Goal: Information Seeking & Learning: Learn about a topic

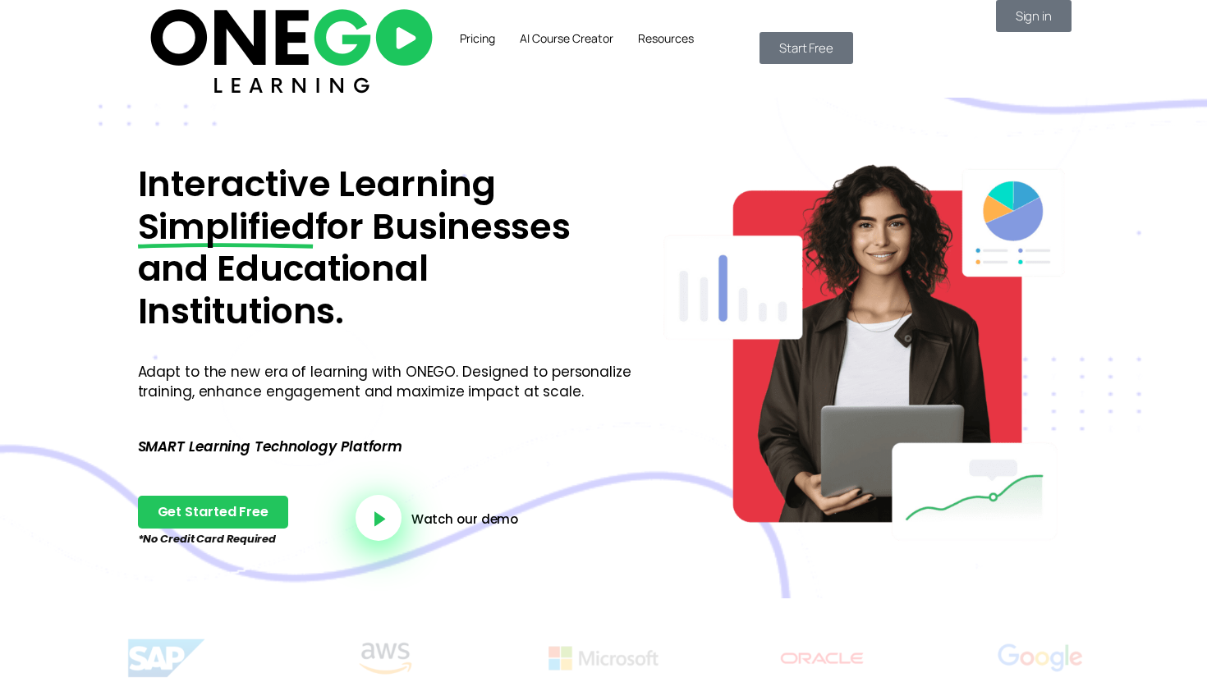
click at [220, 98] on div "Interactive Learning Simplified for Businesses and Educational Institutions. Ad…" at bounding box center [382, 348] width 521 height 501
click at [220, 63] on img at bounding box center [291, 49] width 293 height 98
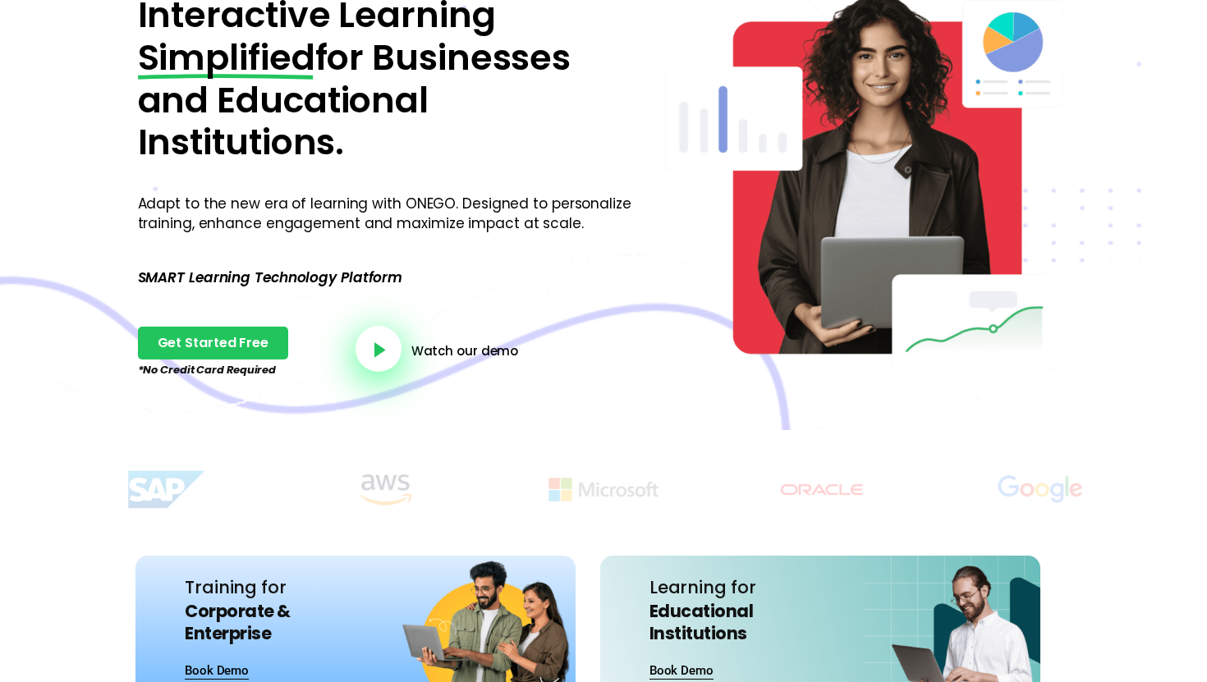
scroll to position [150, 0]
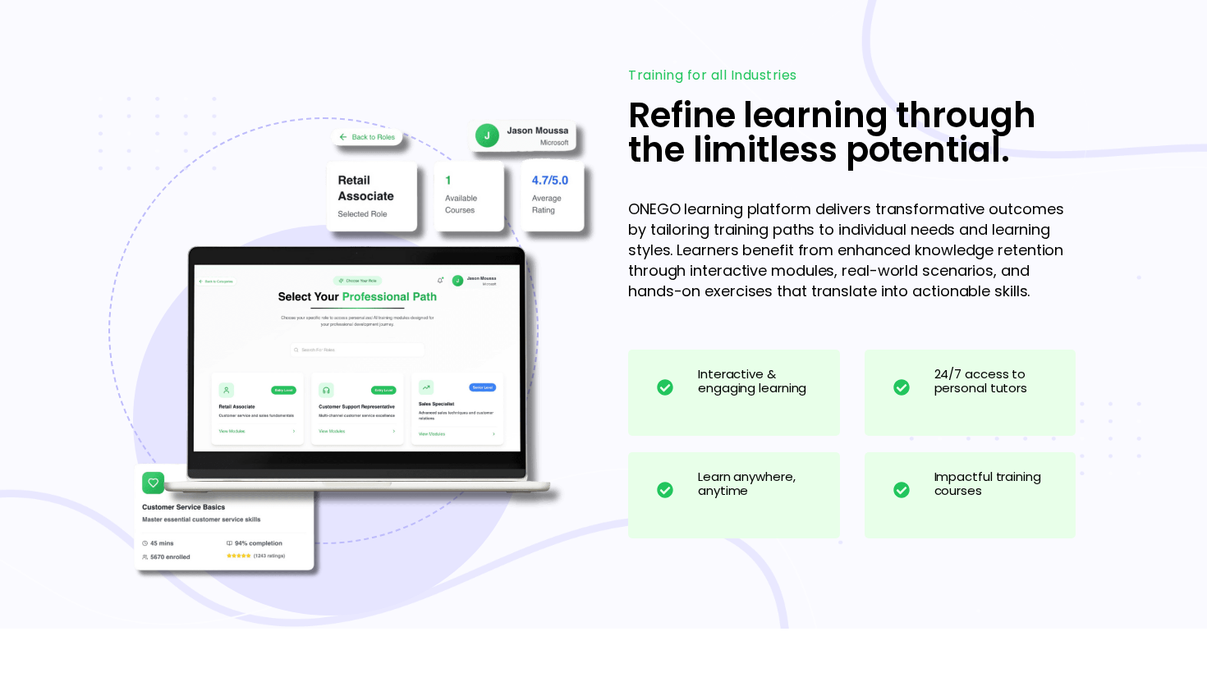
scroll to position [1453, 0]
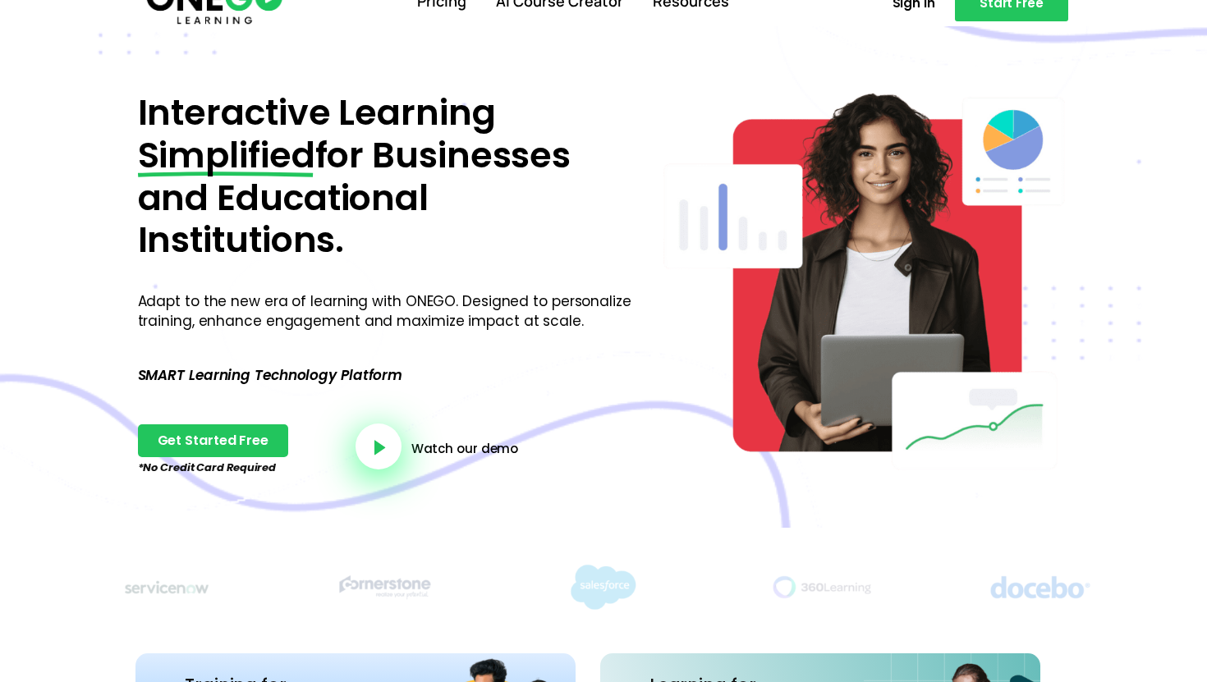
scroll to position [31, 0]
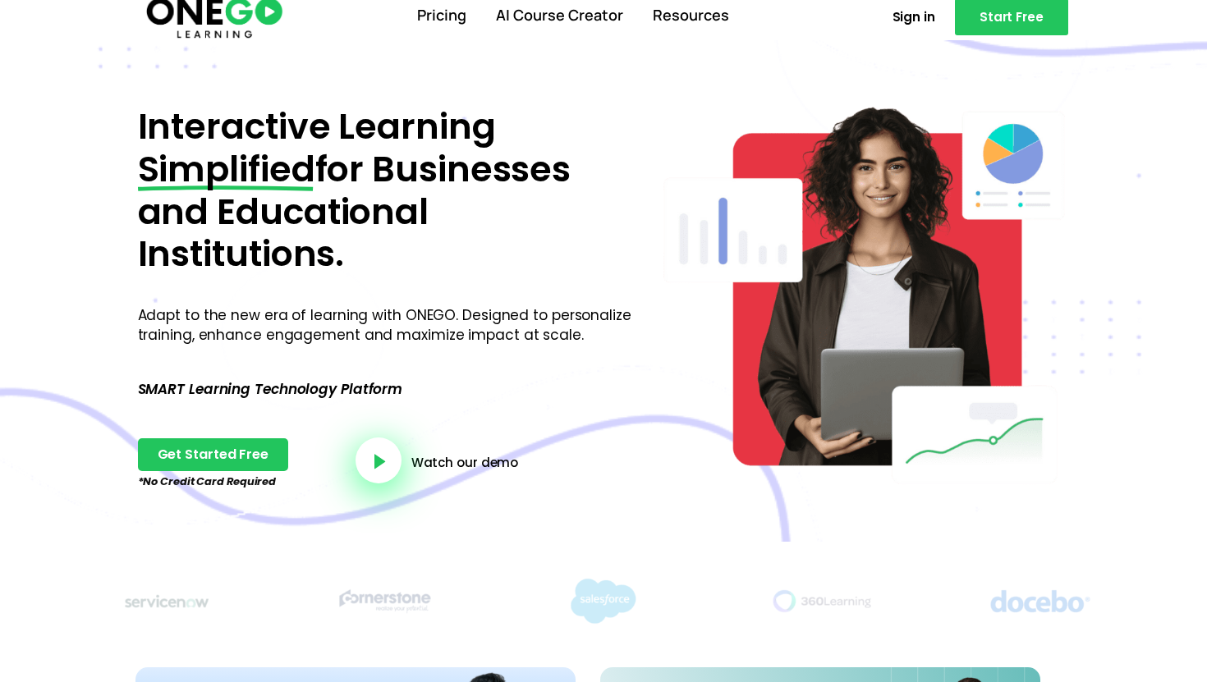
click at [212, 33] on img at bounding box center [214, 16] width 141 height 47
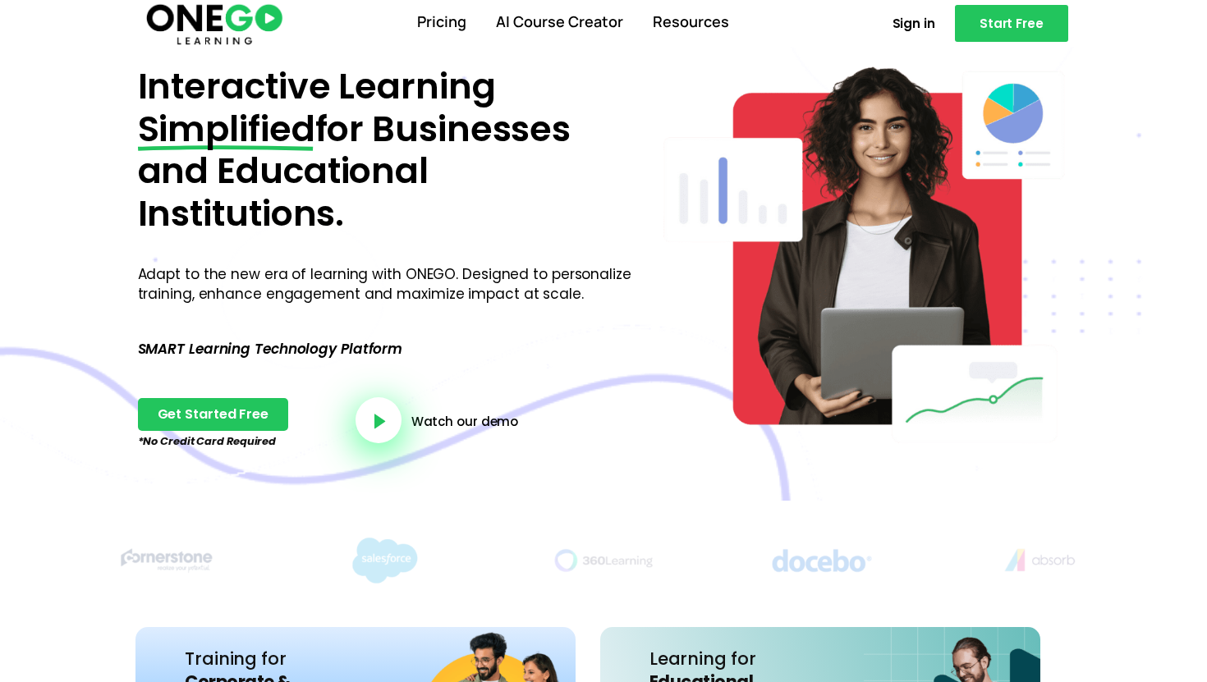
click at [248, 8] on img at bounding box center [214, 23] width 141 height 47
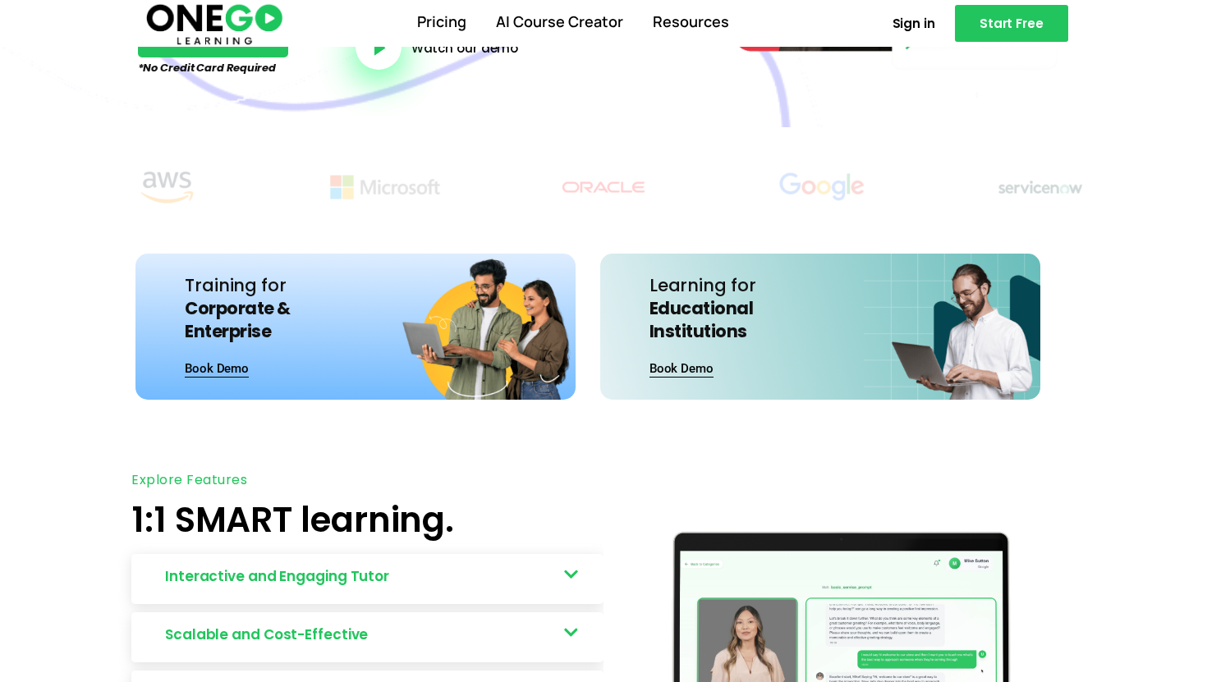
scroll to position [433, 0]
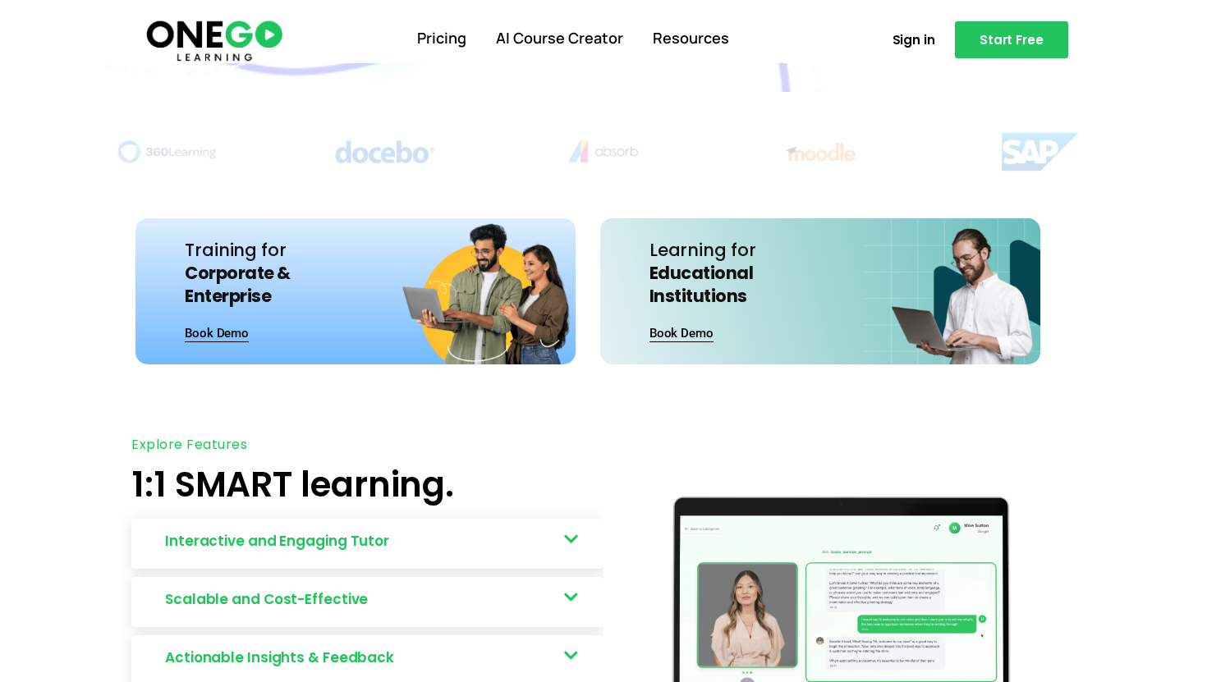
scroll to position [431, 0]
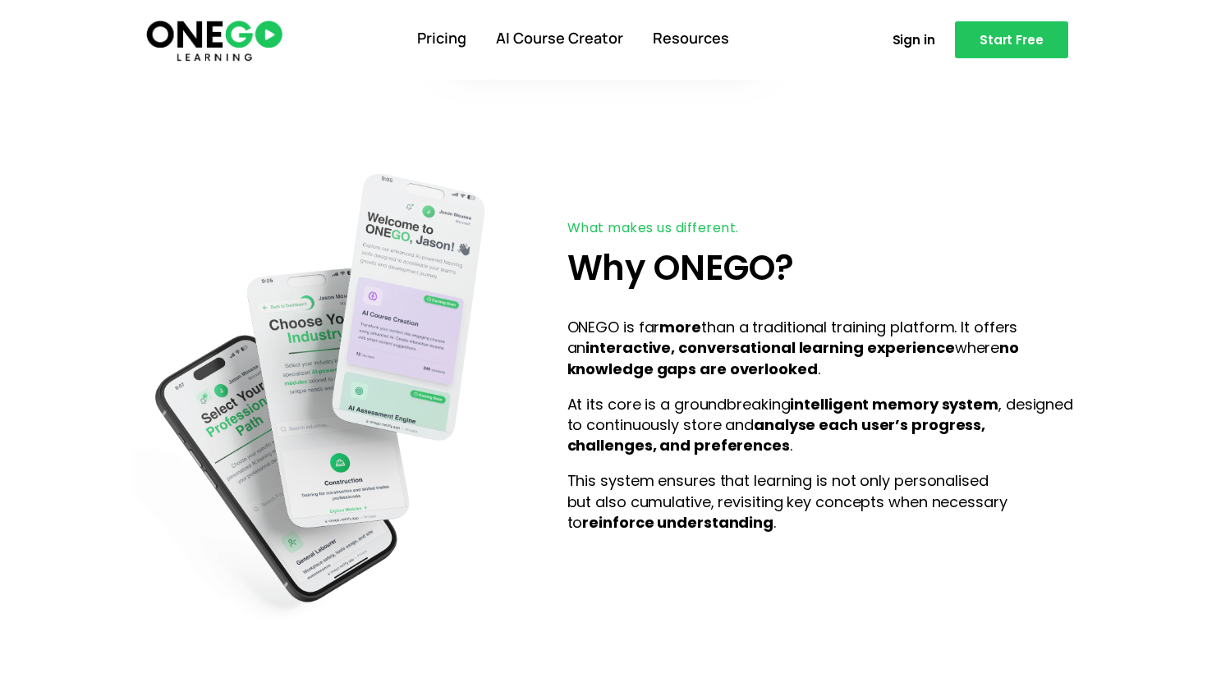
scroll to position [2919, 0]
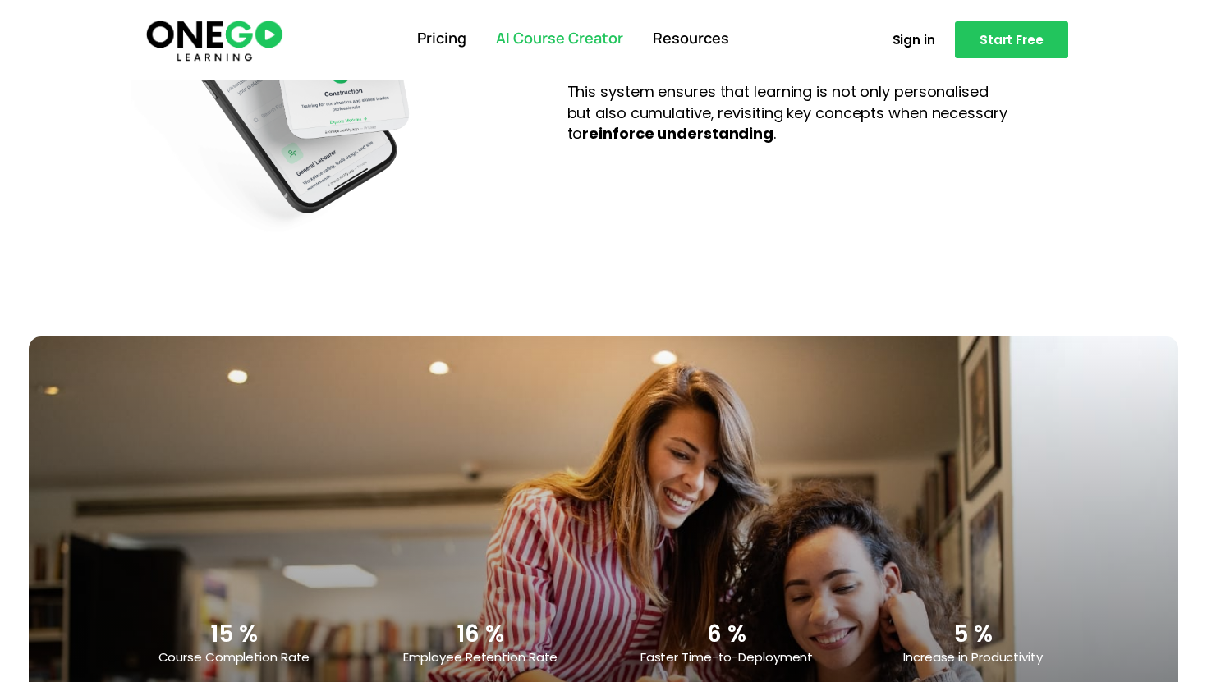
click at [512, 25] on link "AI Course Creator" at bounding box center [559, 38] width 157 height 43
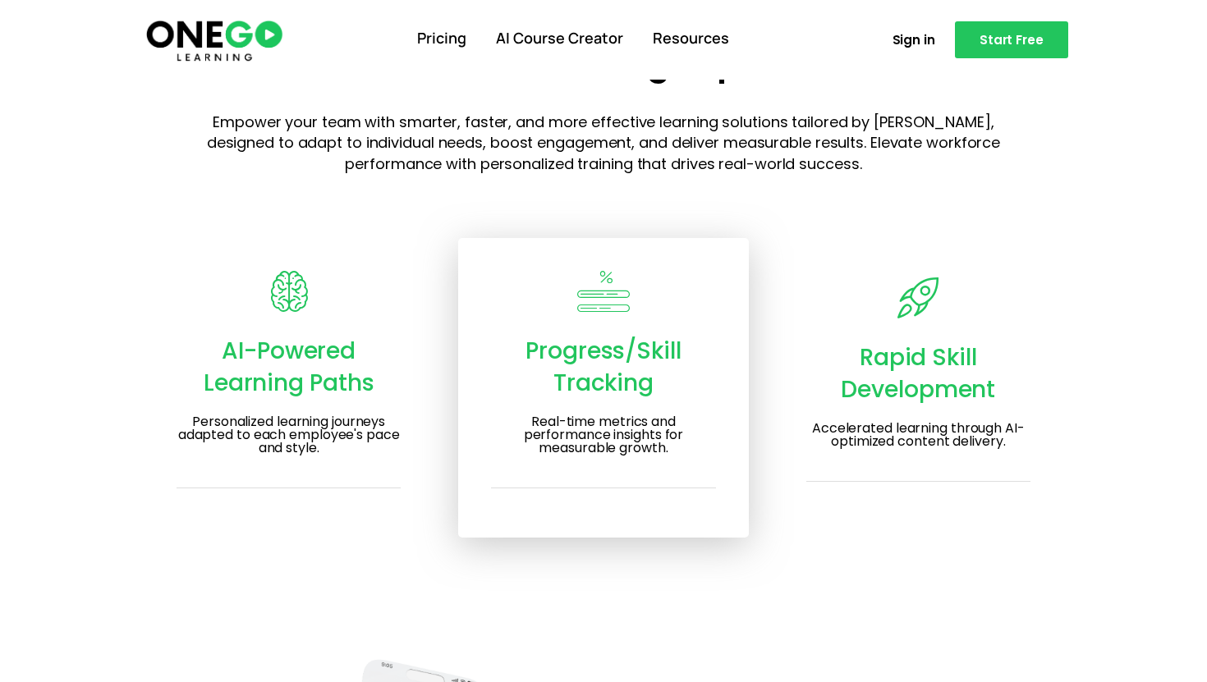
scroll to position [1845, 0]
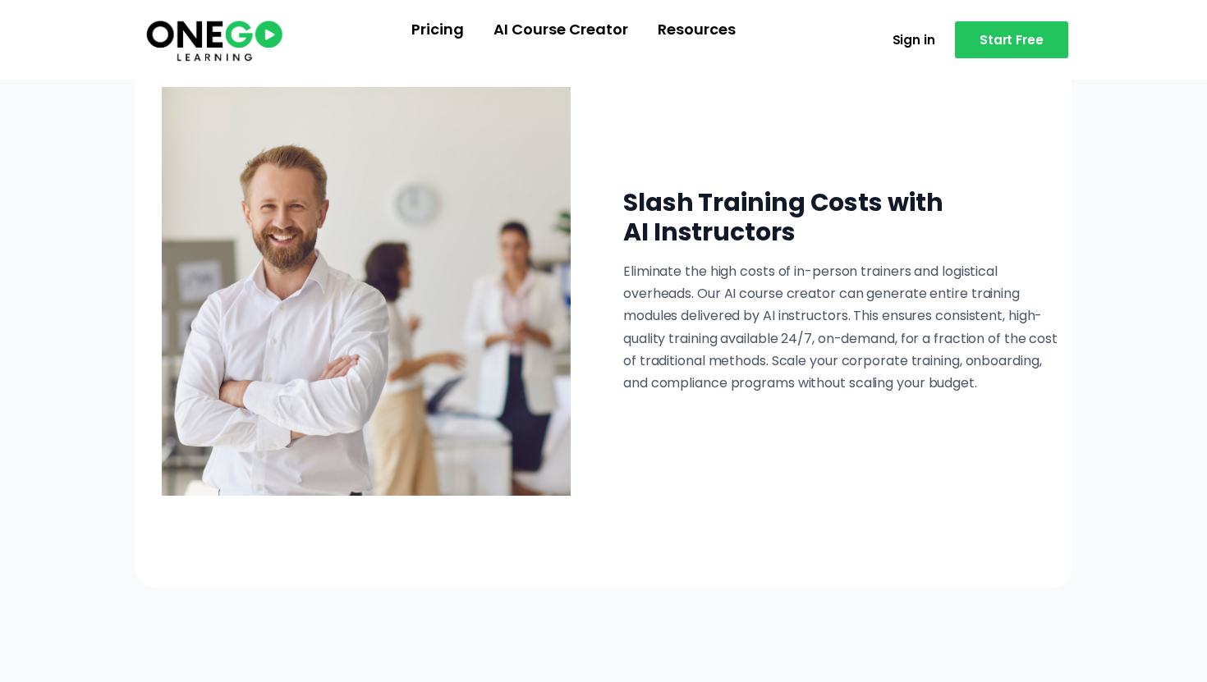
scroll to position [2849, 0]
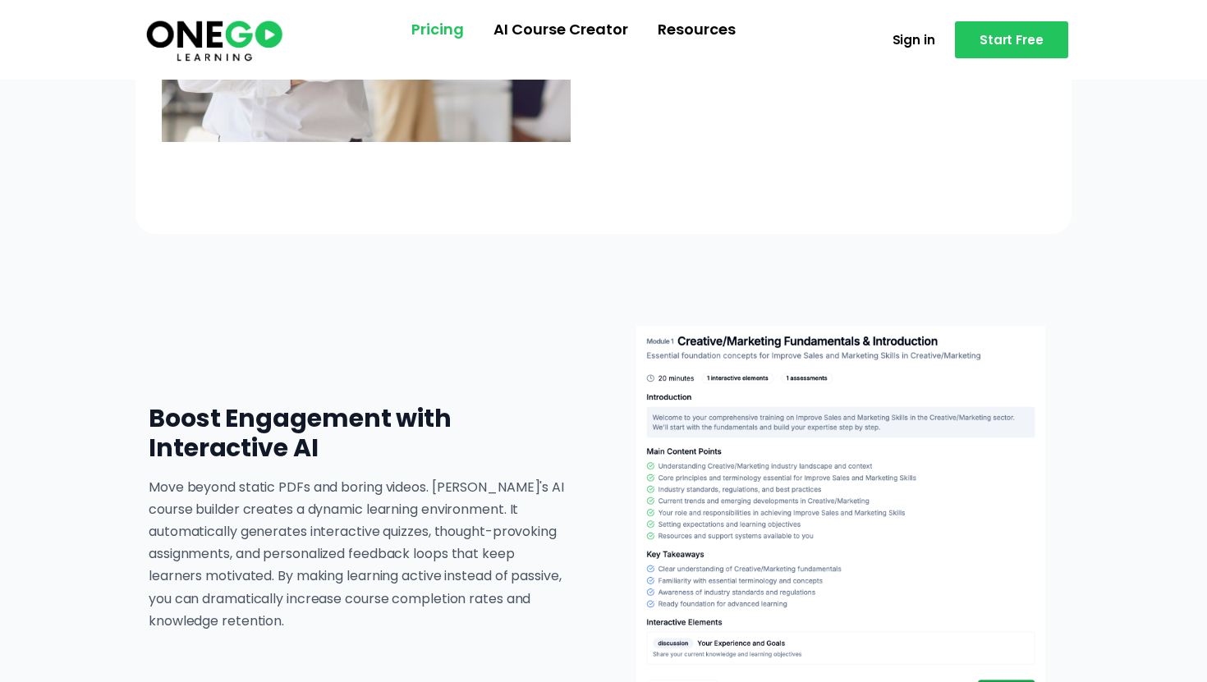
click at [455, 39] on link "Pricing" at bounding box center [438, 29] width 82 height 43
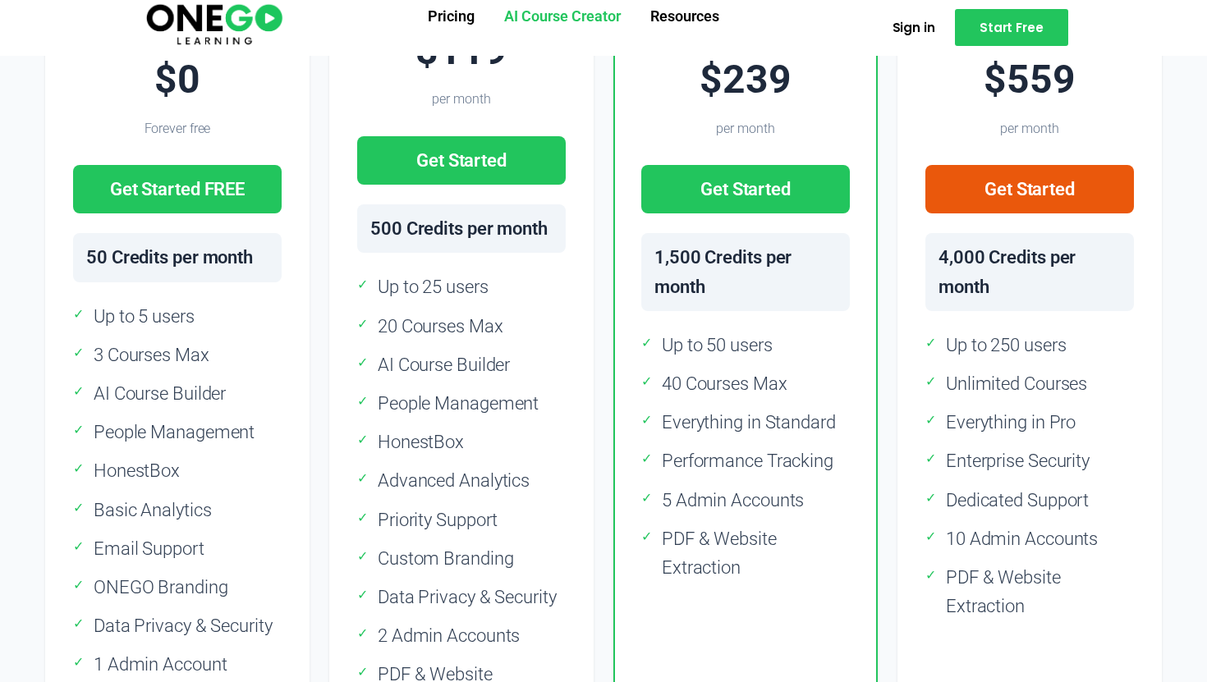
scroll to position [645, 0]
click at [561, 21] on link "AI Course Creator" at bounding box center [562, 17] width 146 height 43
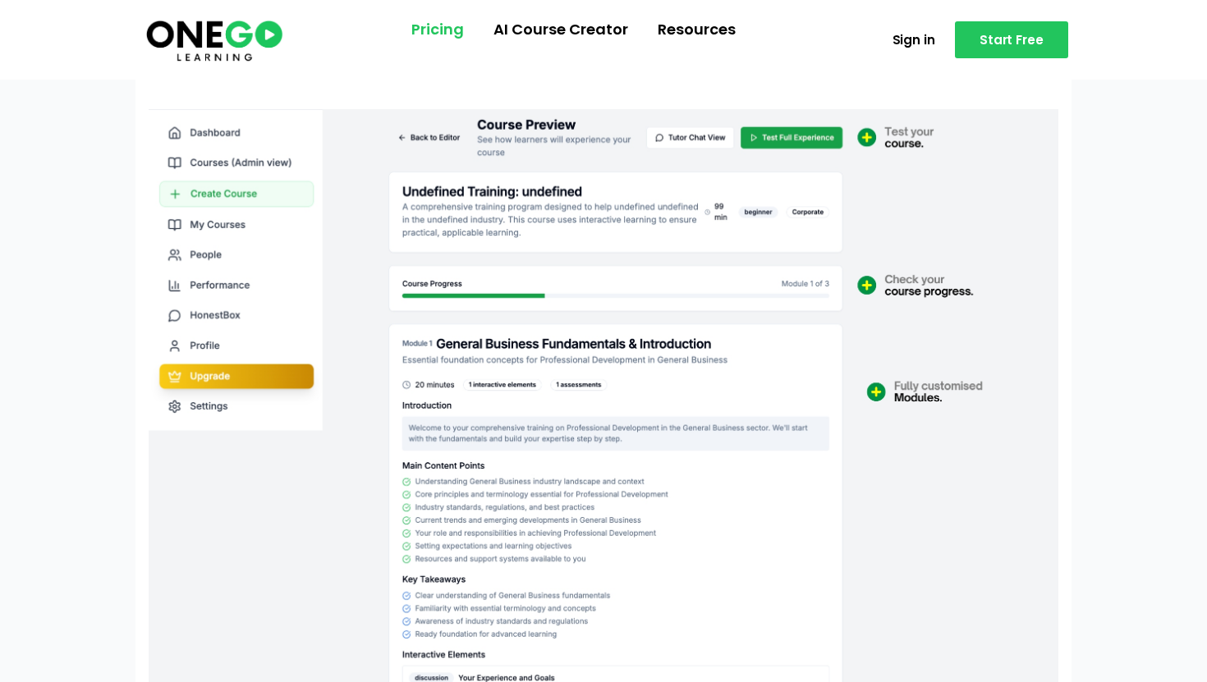
scroll to position [205, 0]
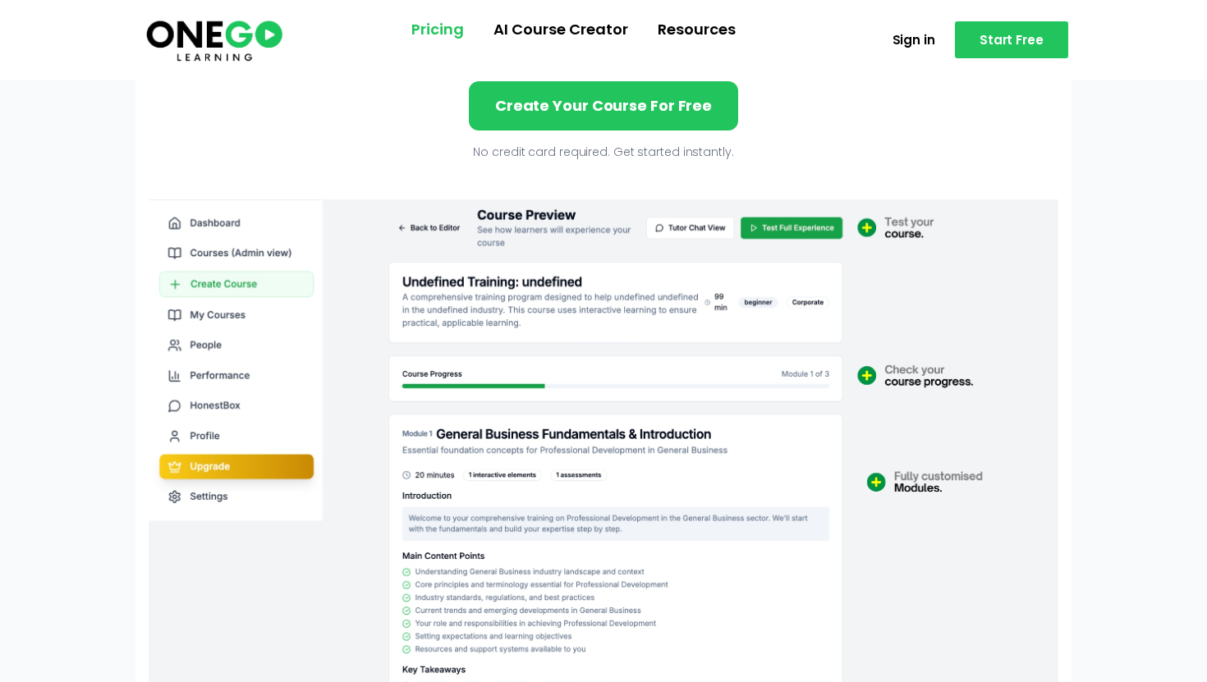
click at [461, 44] on link "Pricing" at bounding box center [438, 29] width 82 height 43
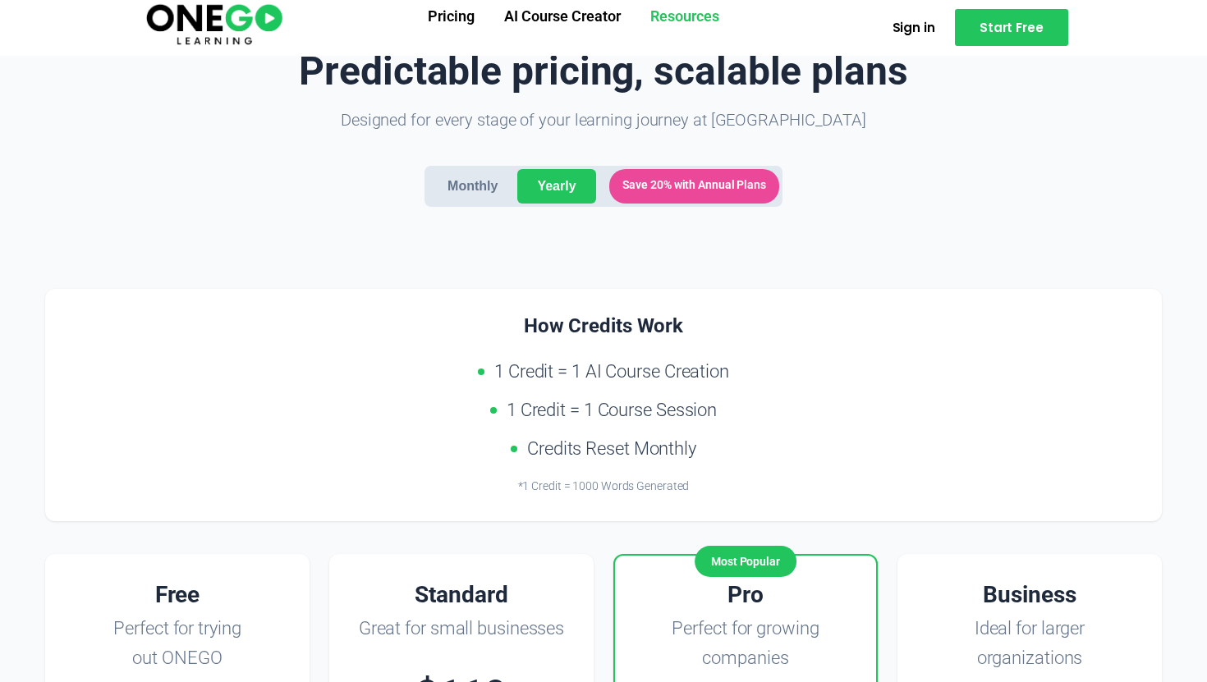
click at [687, 22] on link "Resources" at bounding box center [685, 17] width 99 height 43
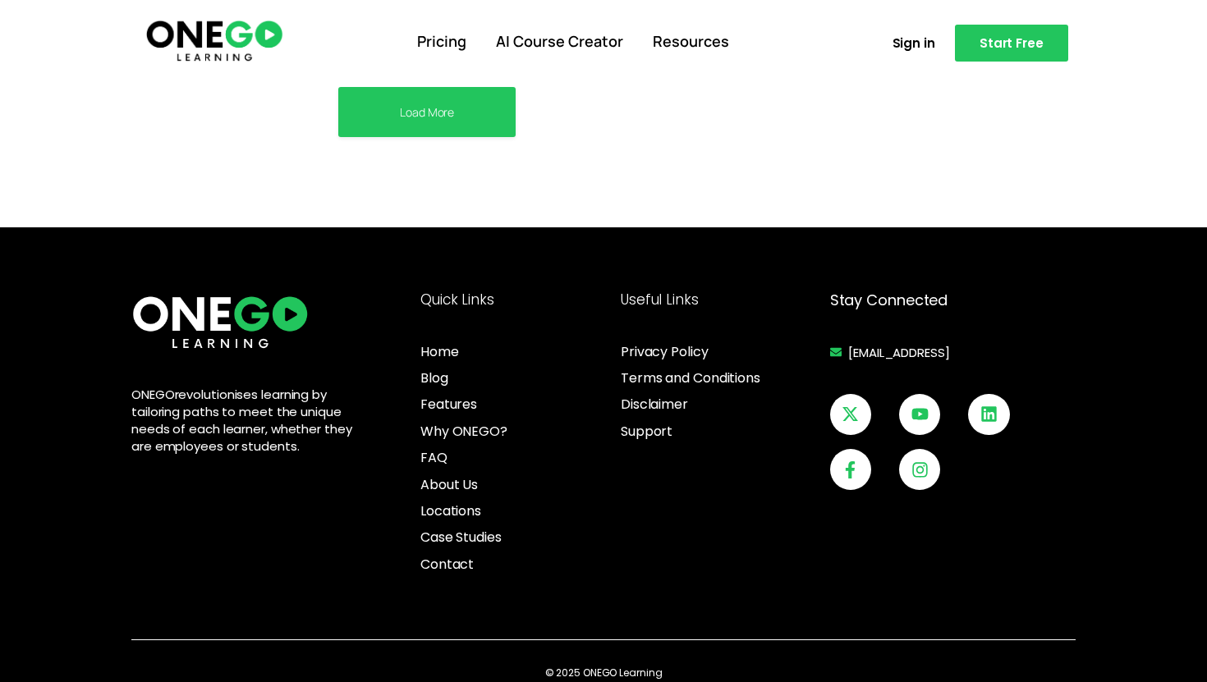
scroll to position [886, 0]
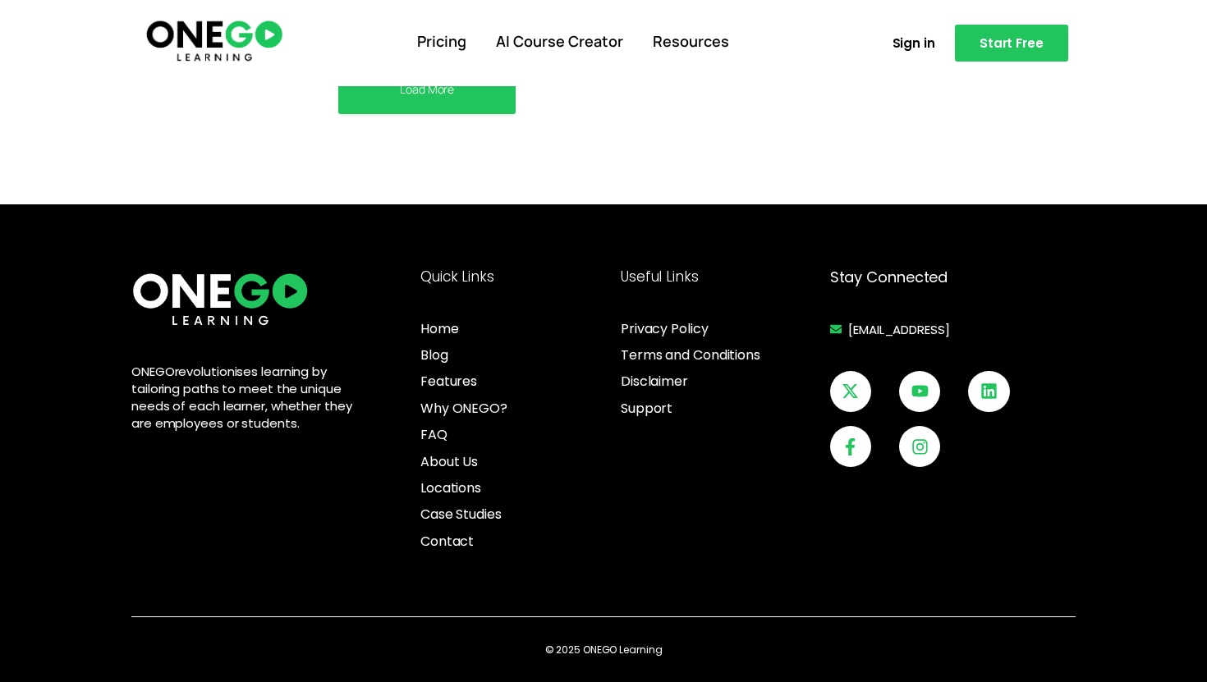
click at [218, 41] on img at bounding box center [214, 39] width 141 height 47
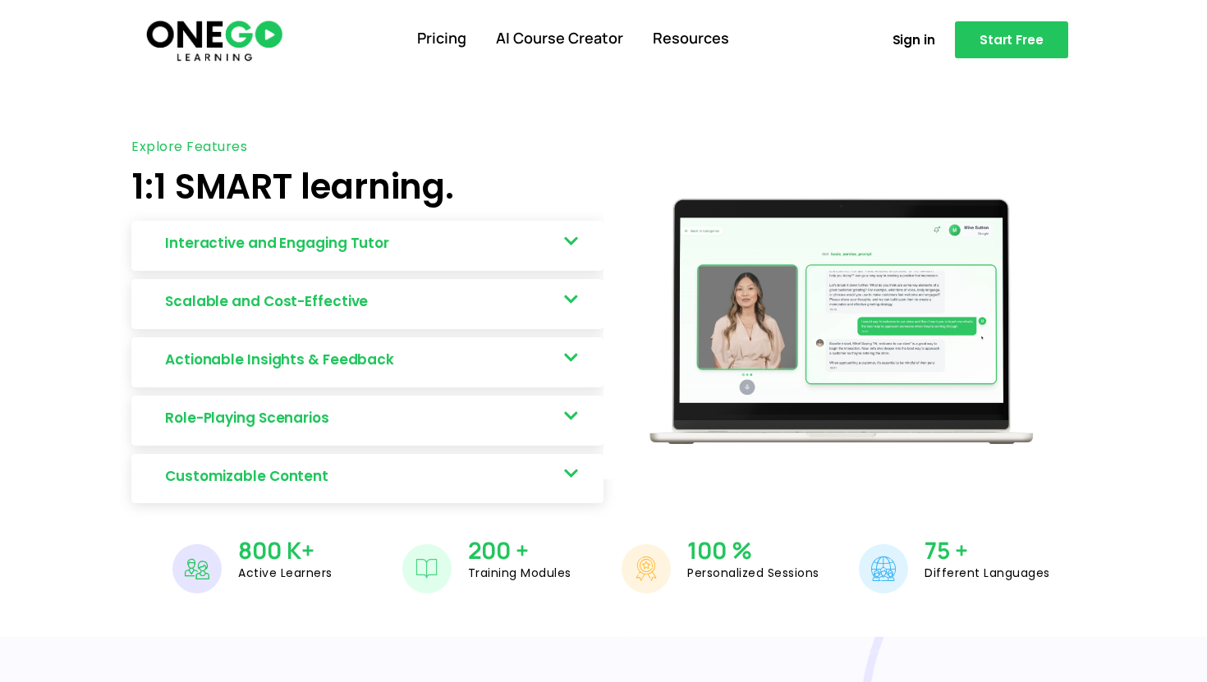
scroll to position [718, 0]
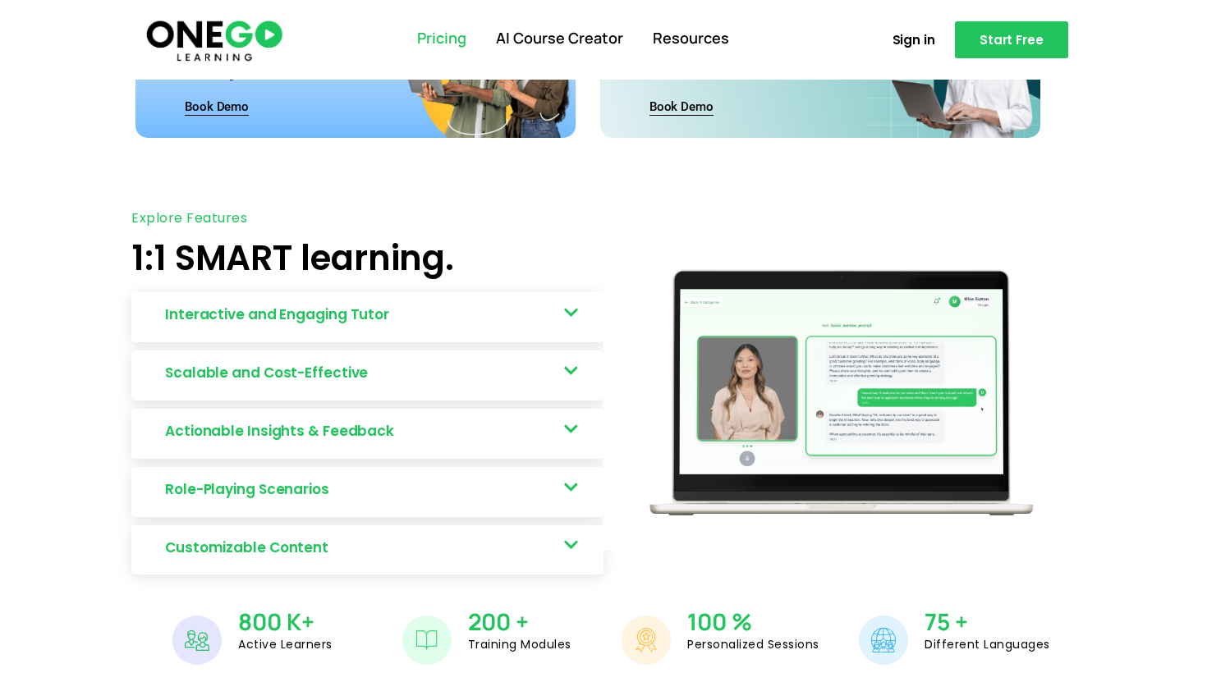
click at [457, 30] on link "Pricing" at bounding box center [441, 38] width 79 height 43
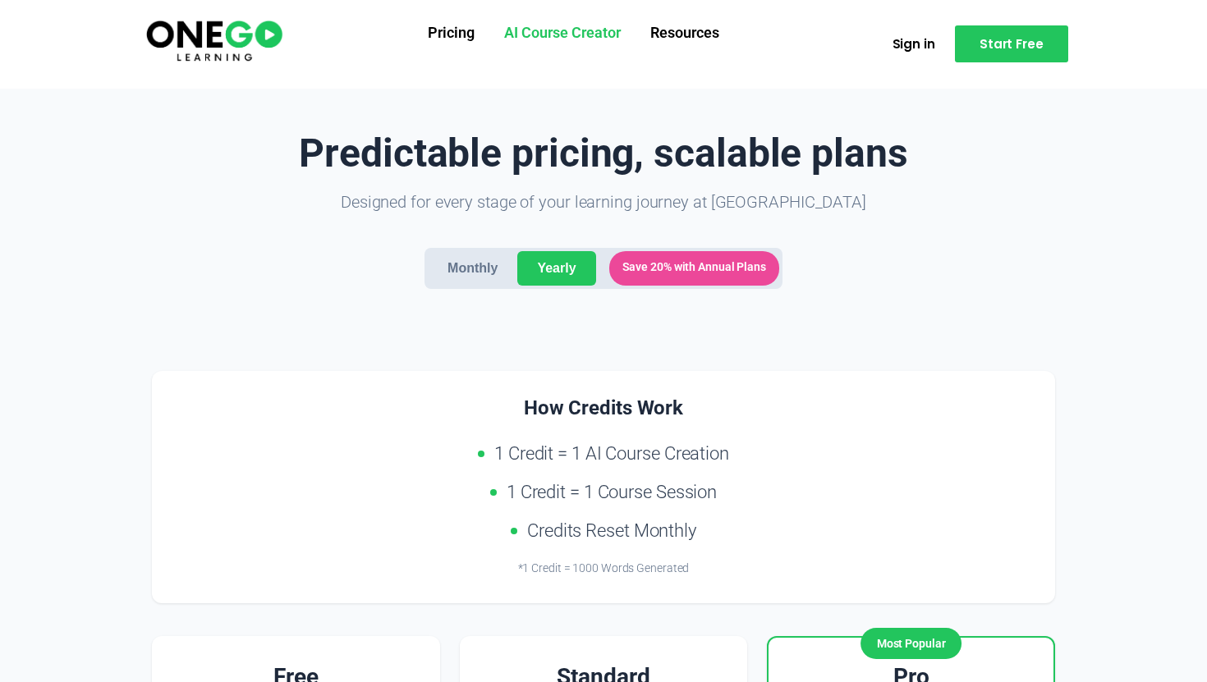
click at [567, 40] on link "AI Course Creator" at bounding box center [562, 33] width 146 height 43
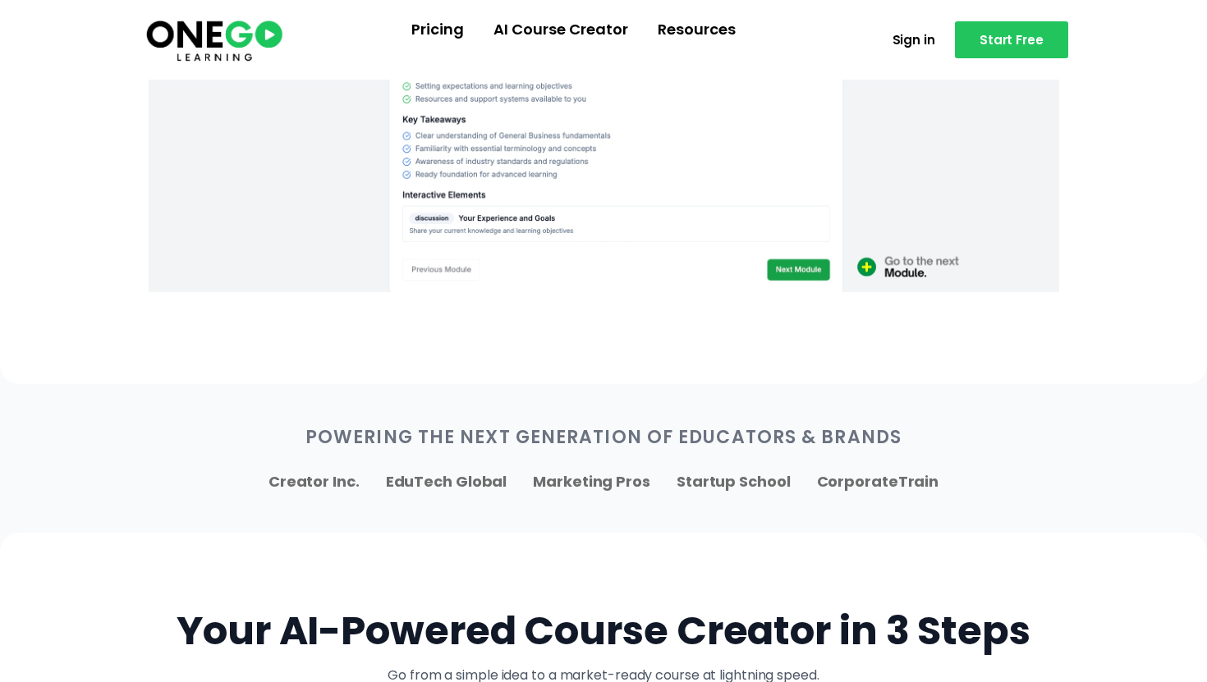
scroll to position [972, 0]
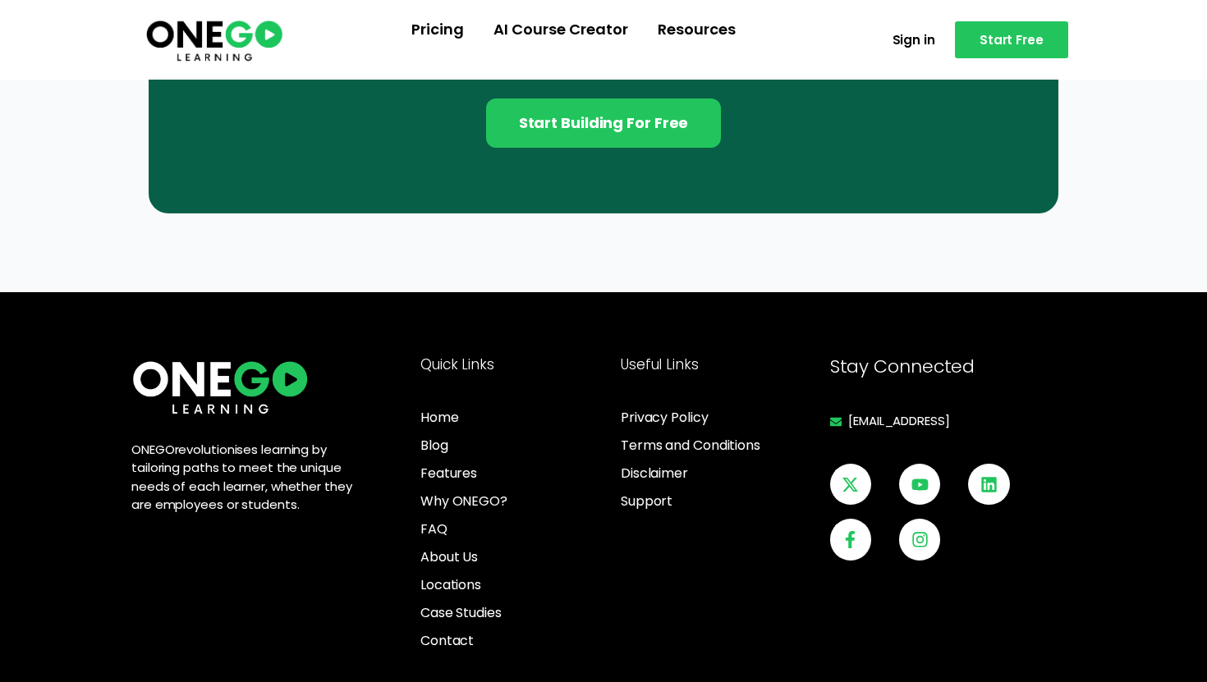
scroll to position [4683, 0]
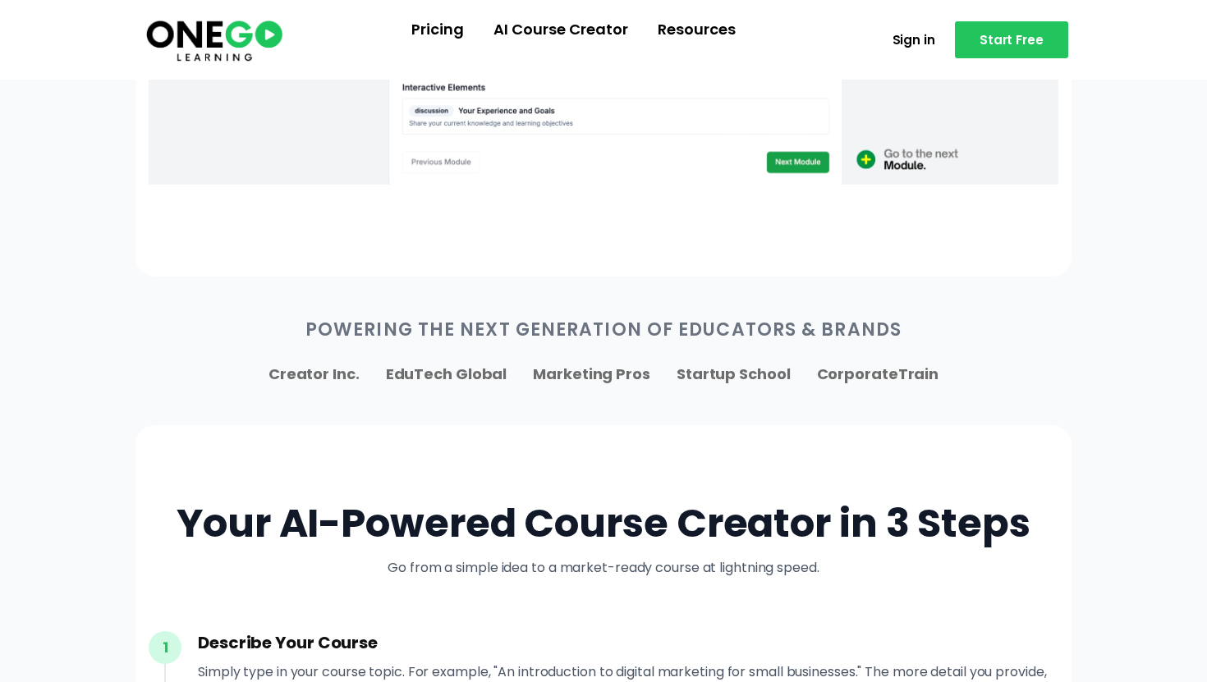
scroll to position [936, 0]
click at [417, 346] on div "Powering the Next Generation of Educators & Brands Creator Inc. EduTech Global …" at bounding box center [603, 352] width 936 height 70
click at [459, 329] on p "Powering the Next Generation of Educators & Brands" at bounding box center [604, 330] width 910 height 27
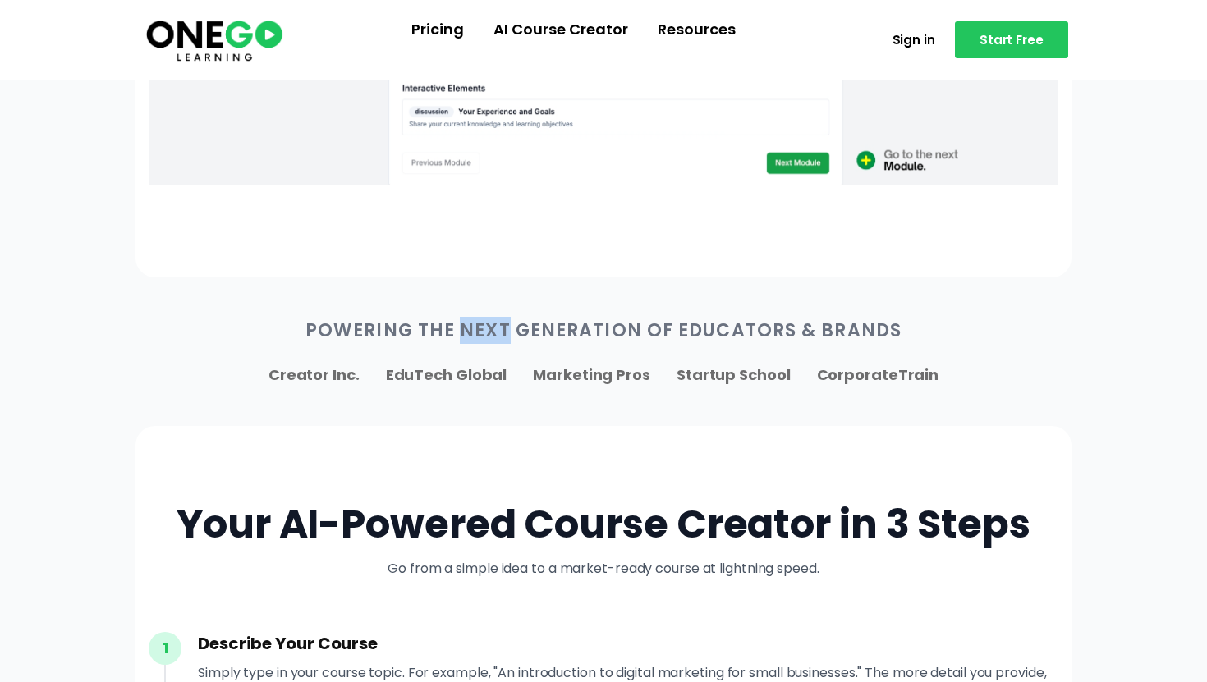
click at [459, 329] on p "Powering the Next Generation of Educators & Brands" at bounding box center [604, 330] width 910 height 27
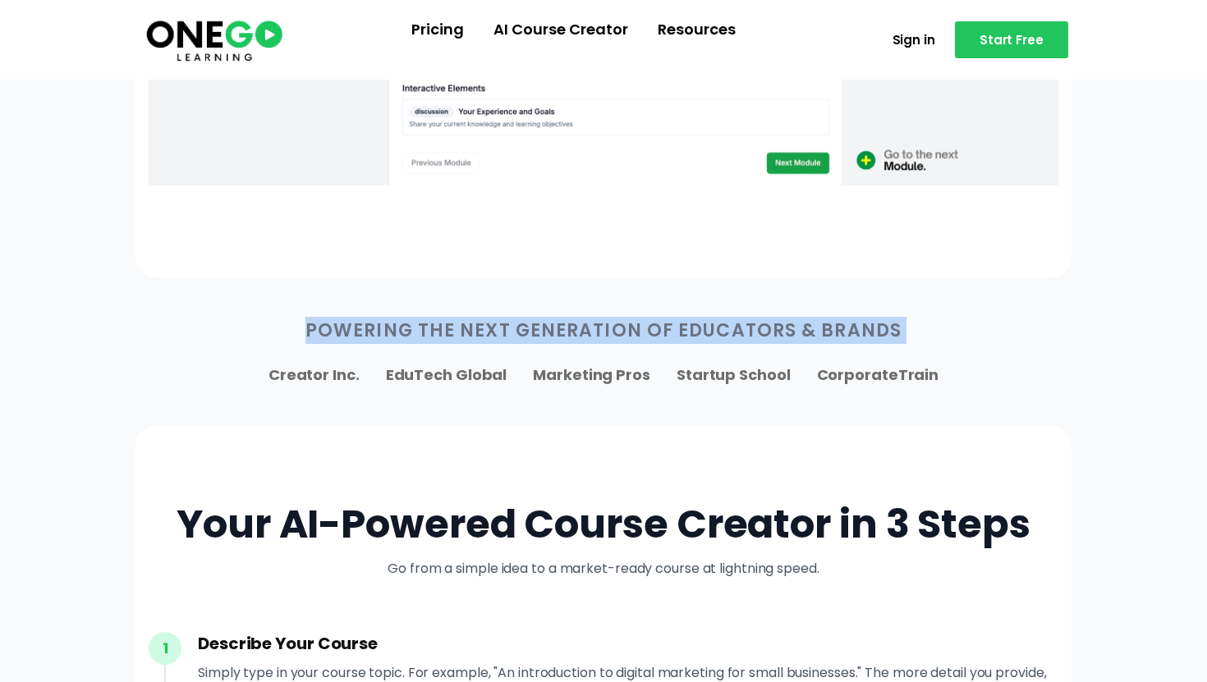
click at [459, 329] on p "Powering the Next Generation of Educators & Brands" at bounding box center [604, 330] width 910 height 27
copy div "Powering the Next Generation of Educators & Brands"
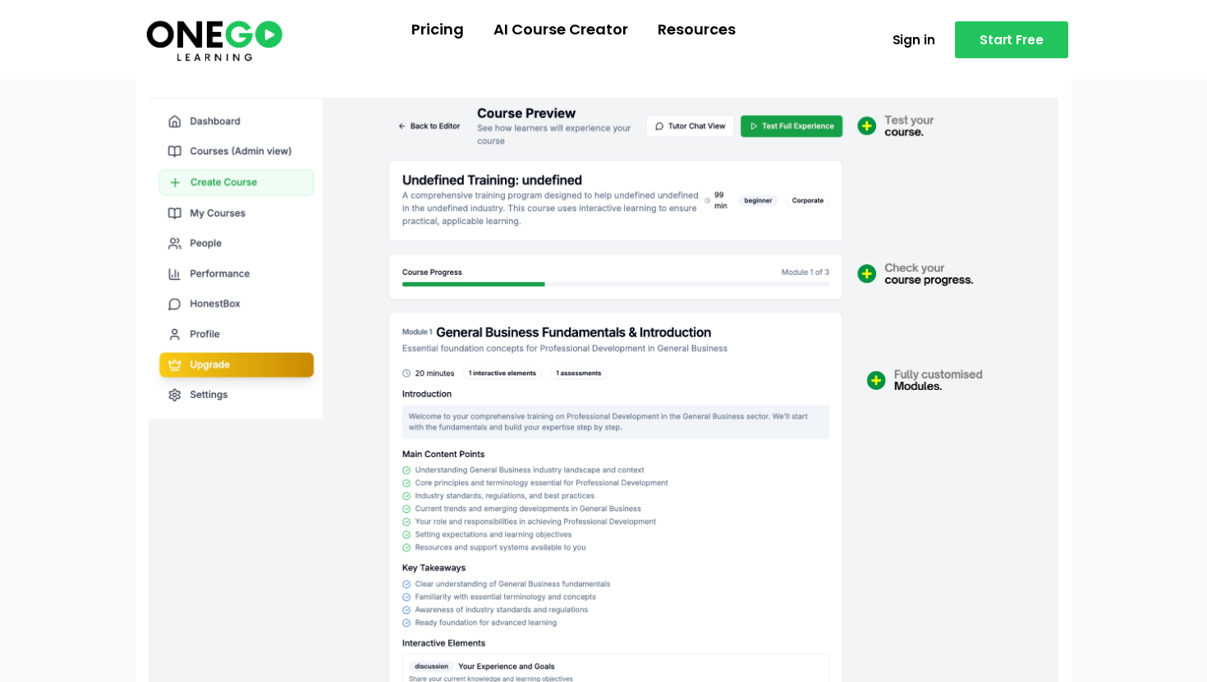
scroll to position [0, 0]
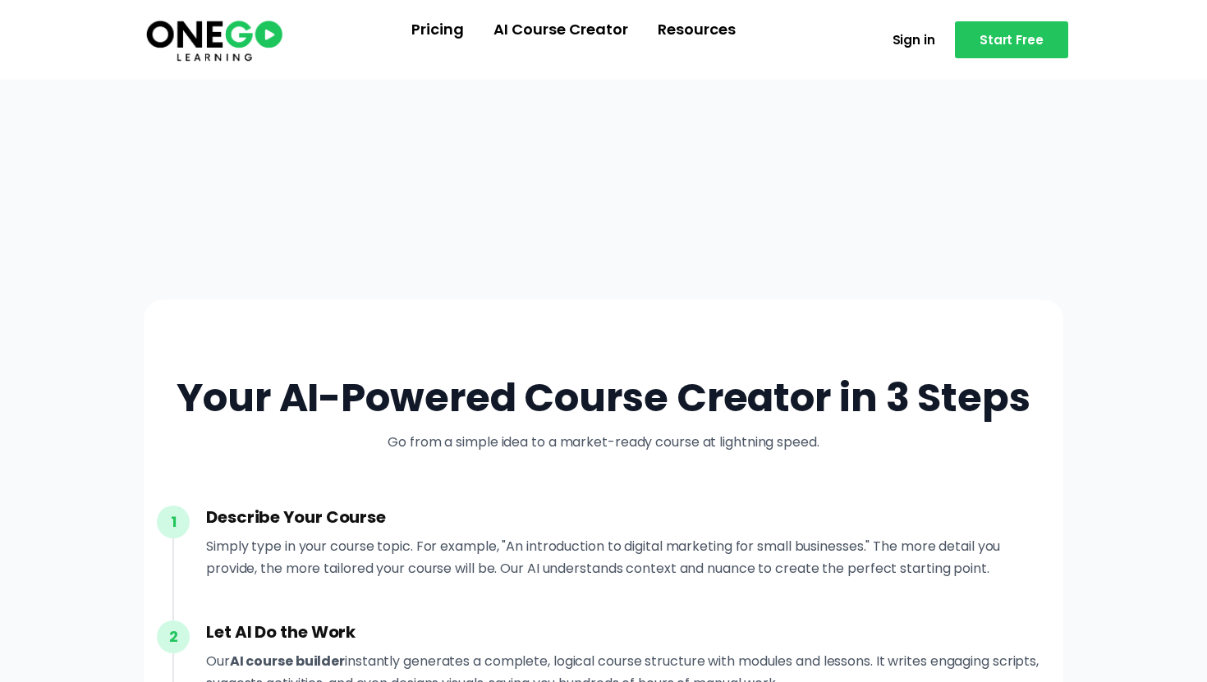
scroll to position [4901, 0]
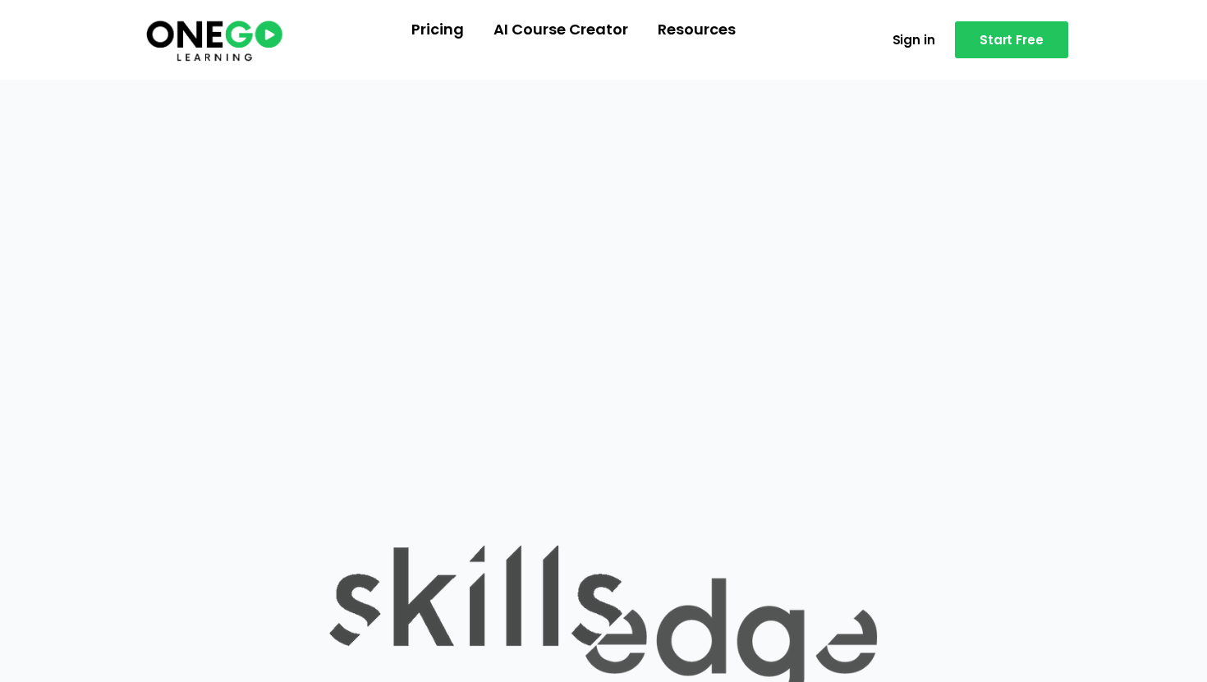
scroll to position [2890, 0]
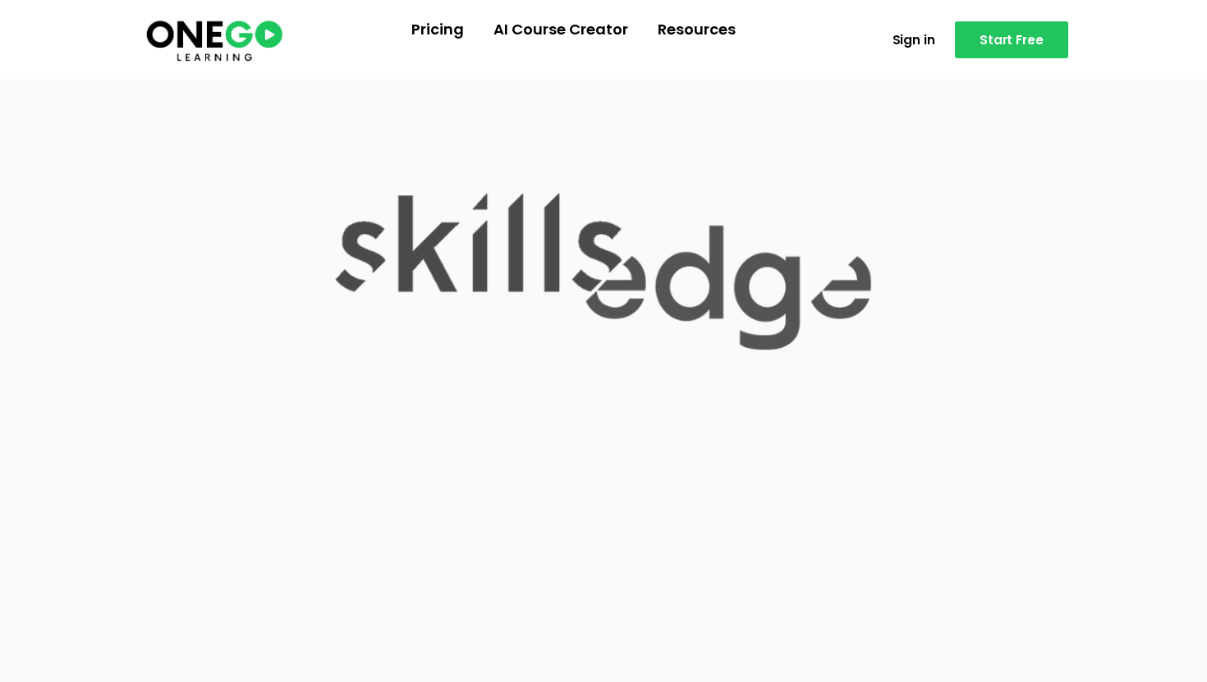
scroll to position [1324, 0]
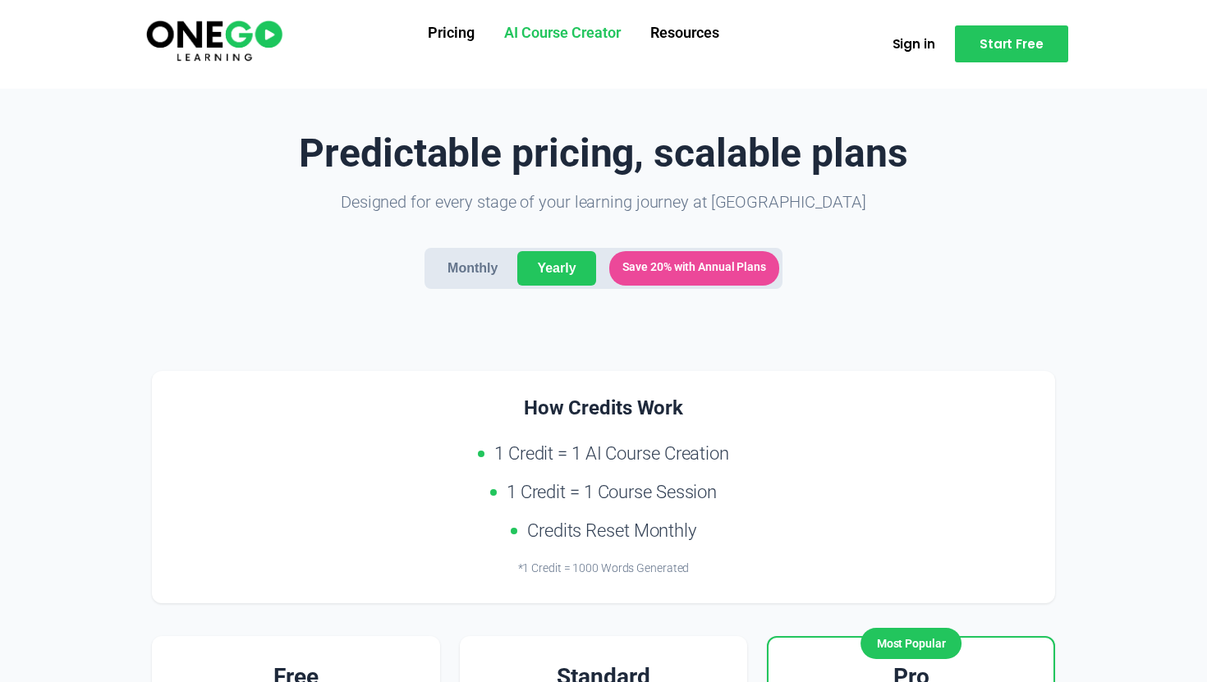
click at [546, 16] on link "AI Course Creator" at bounding box center [562, 33] width 146 height 43
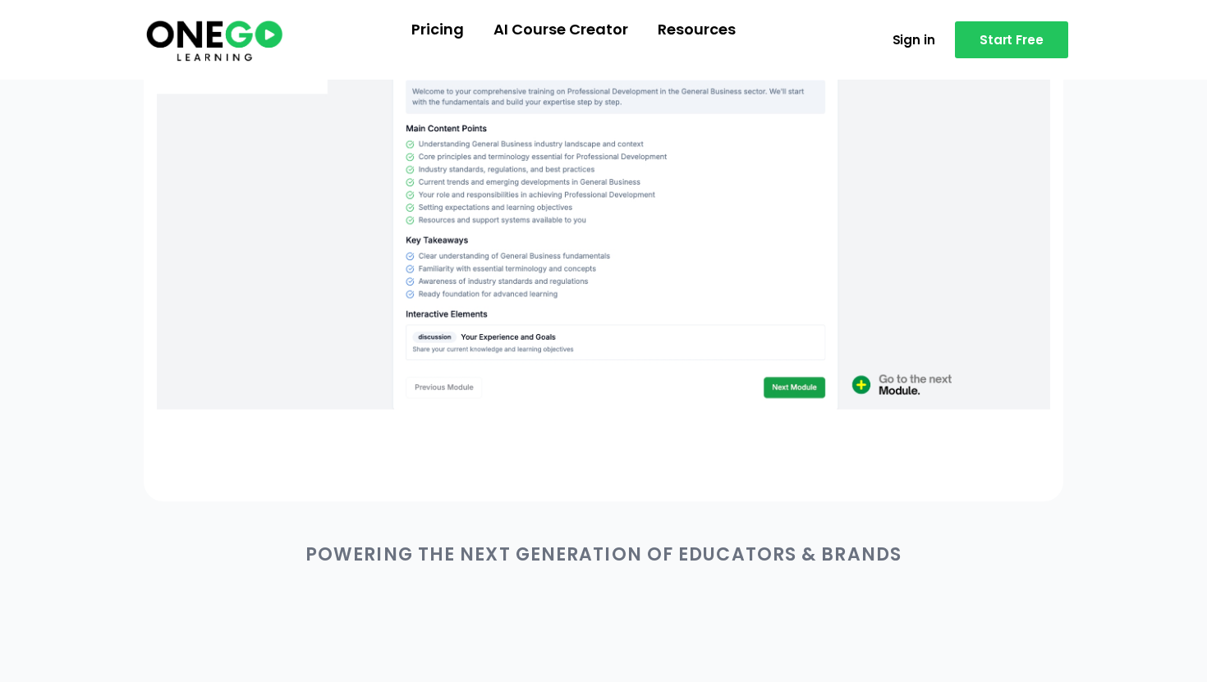
scroll to position [706, 0]
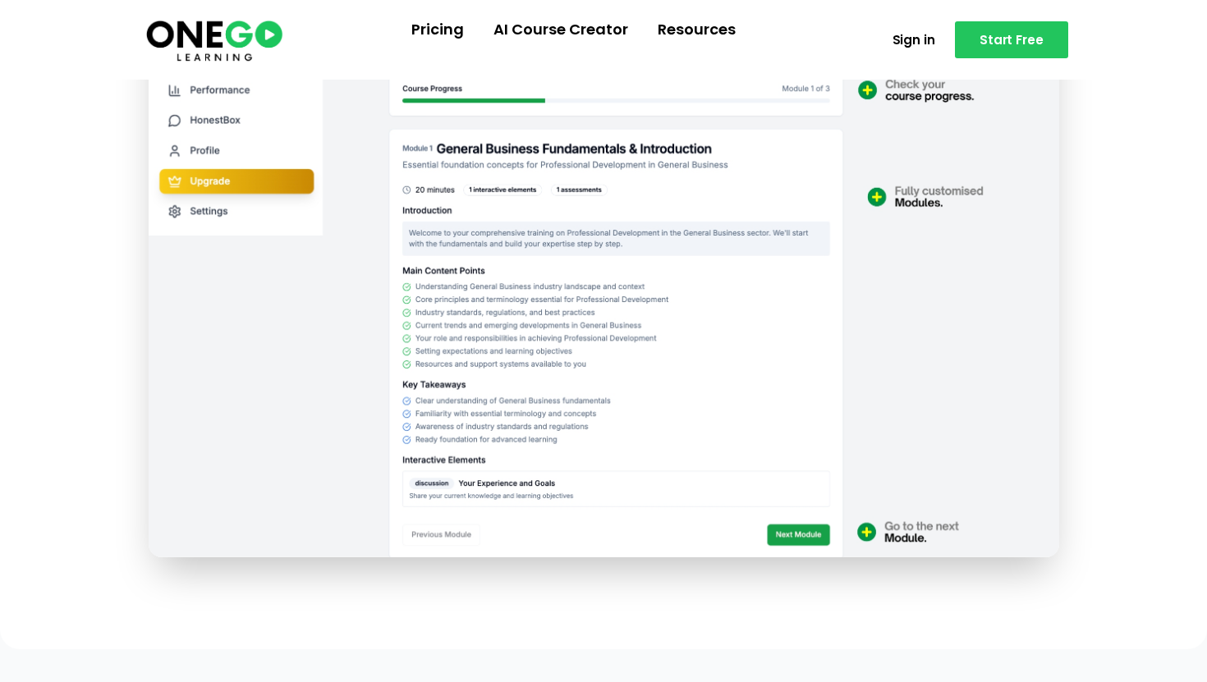
scroll to position [443, 0]
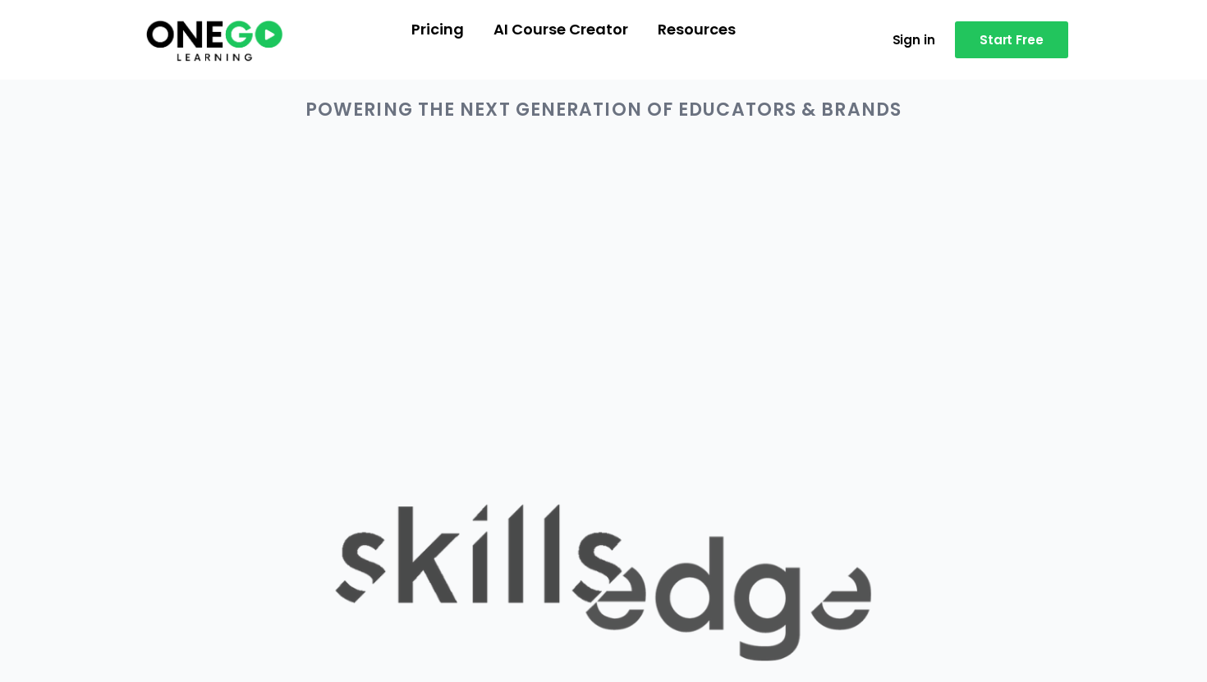
scroll to position [1016, 0]
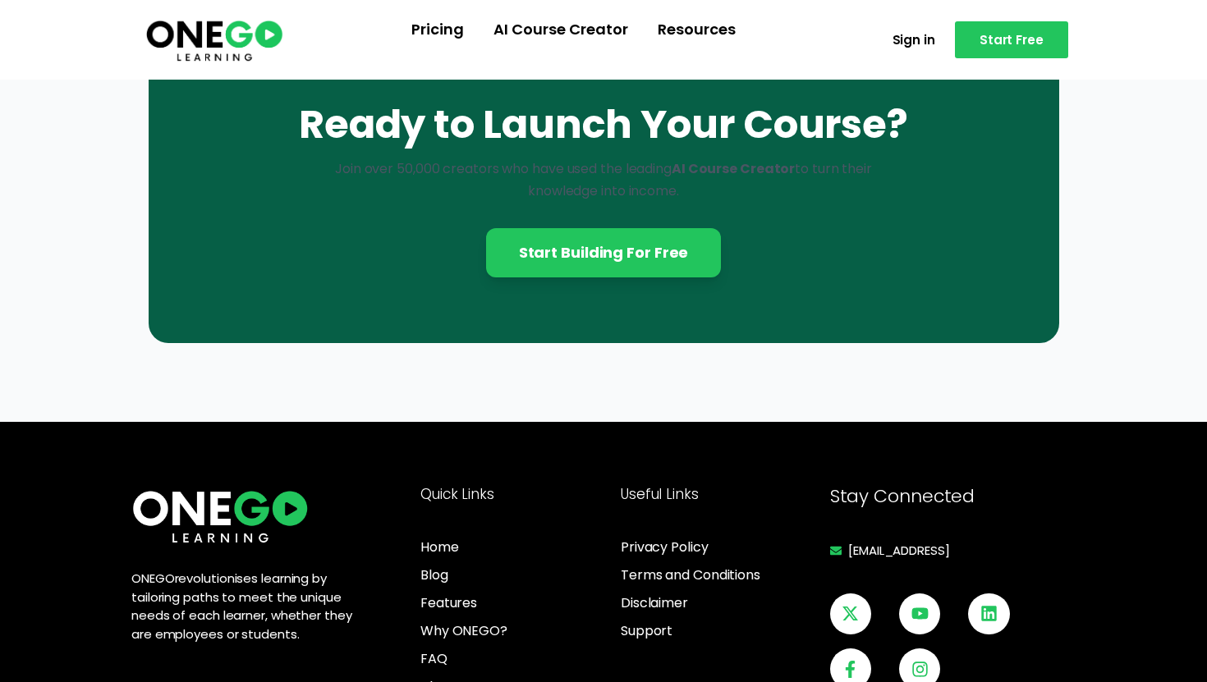
scroll to position [4723, 0]
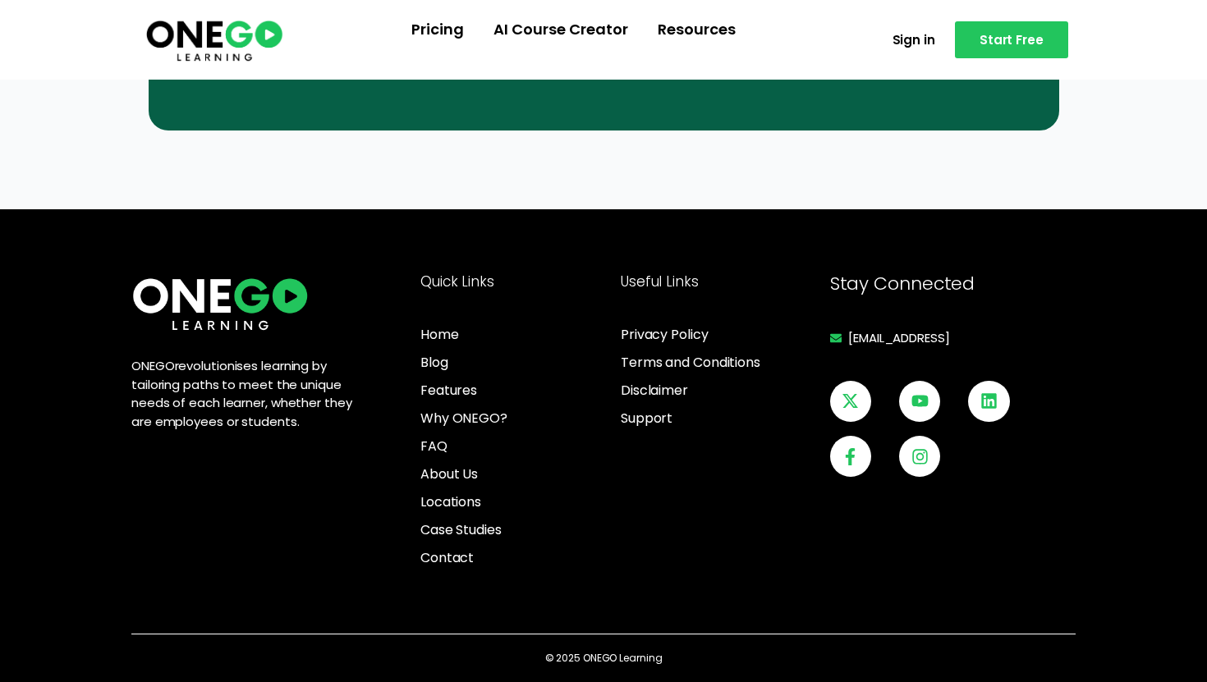
scroll to position [4416, 0]
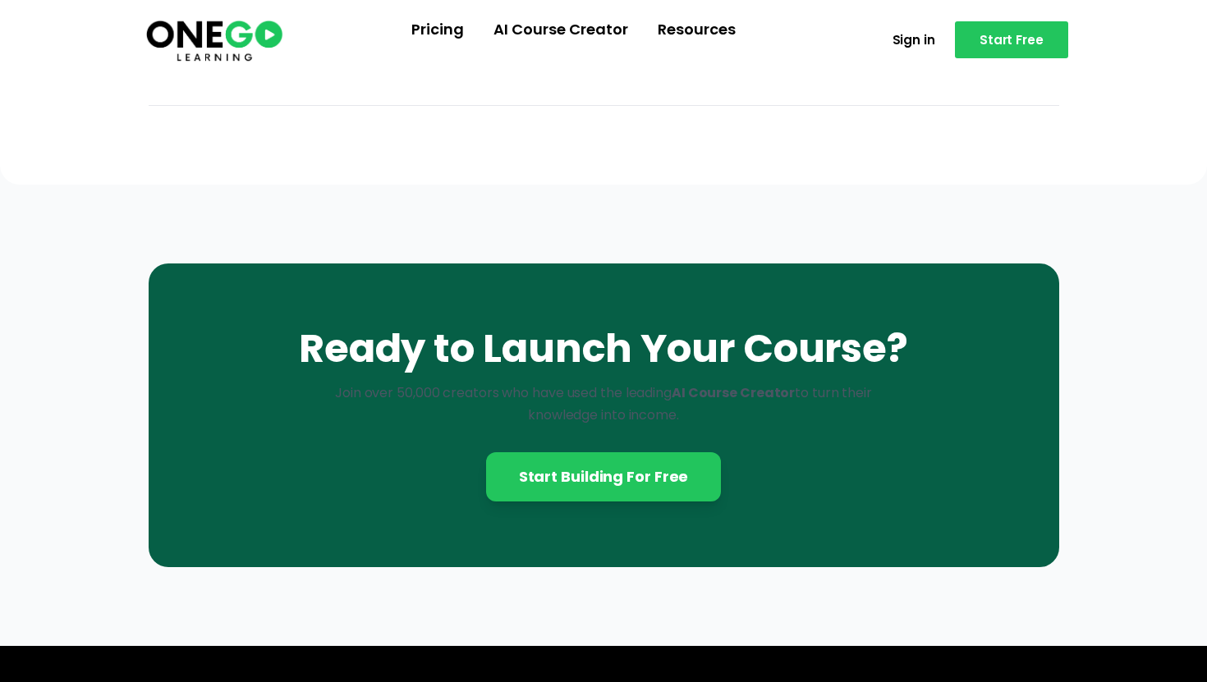
scroll to position [4508, 0]
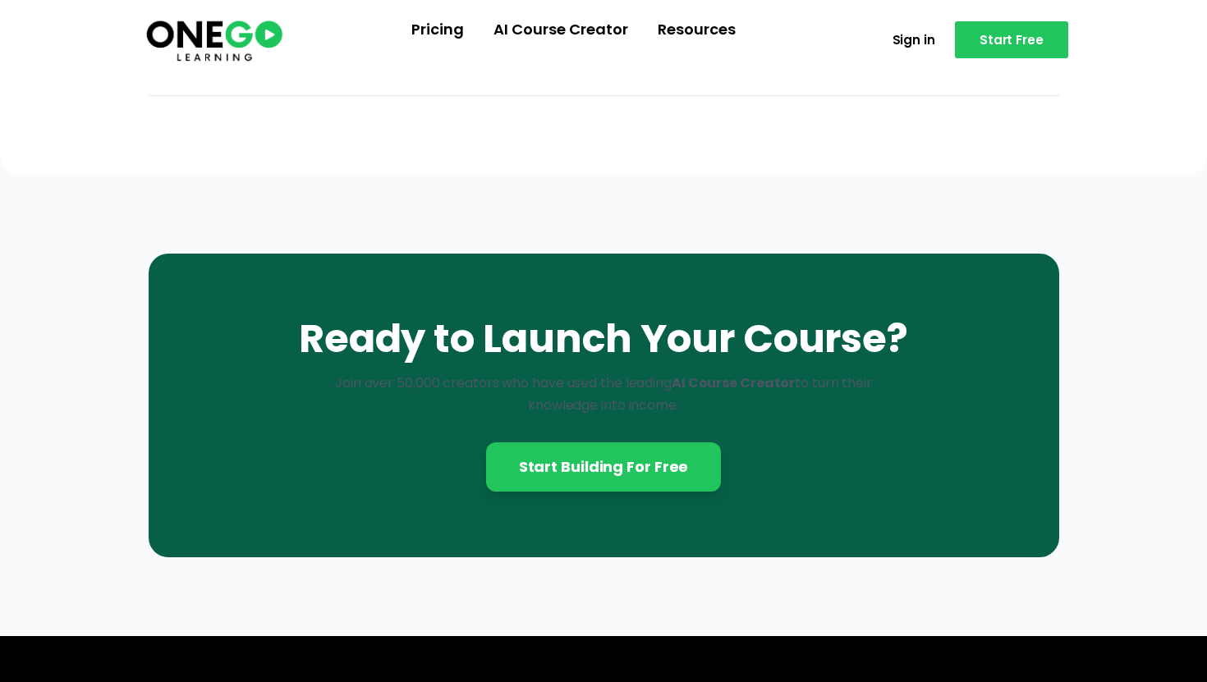
click at [367, 394] on p "Join over 50,000 creators who have used the leading AI Course Creator to turn t…" at bounding box center [604, 394] width 552 height 44
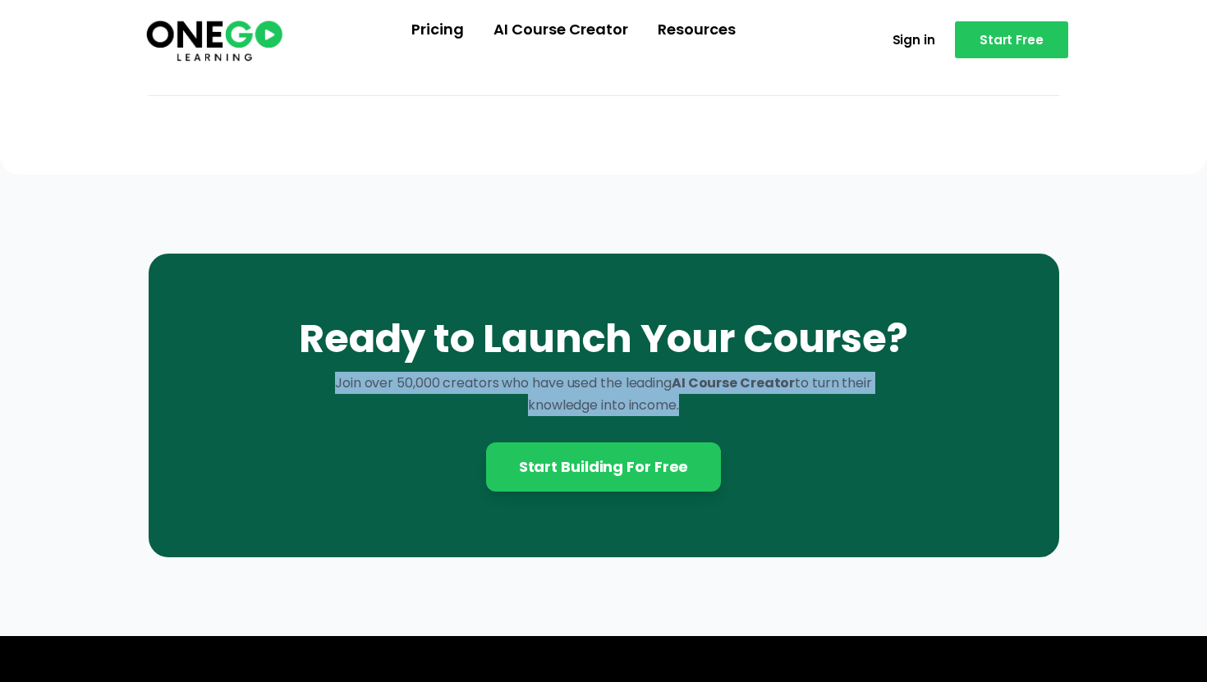
click at [367, 394] on p "Join over 50,000 creators who have used the leading AI Course Creator to turn t…" at bounding box center [604, 394] width 552 height 44
click at [599, 379] on p "Join over 50,000 creators who have used the leading AI Course Creator to turn t…" at bounding box center [604, 394] width 552 height 44
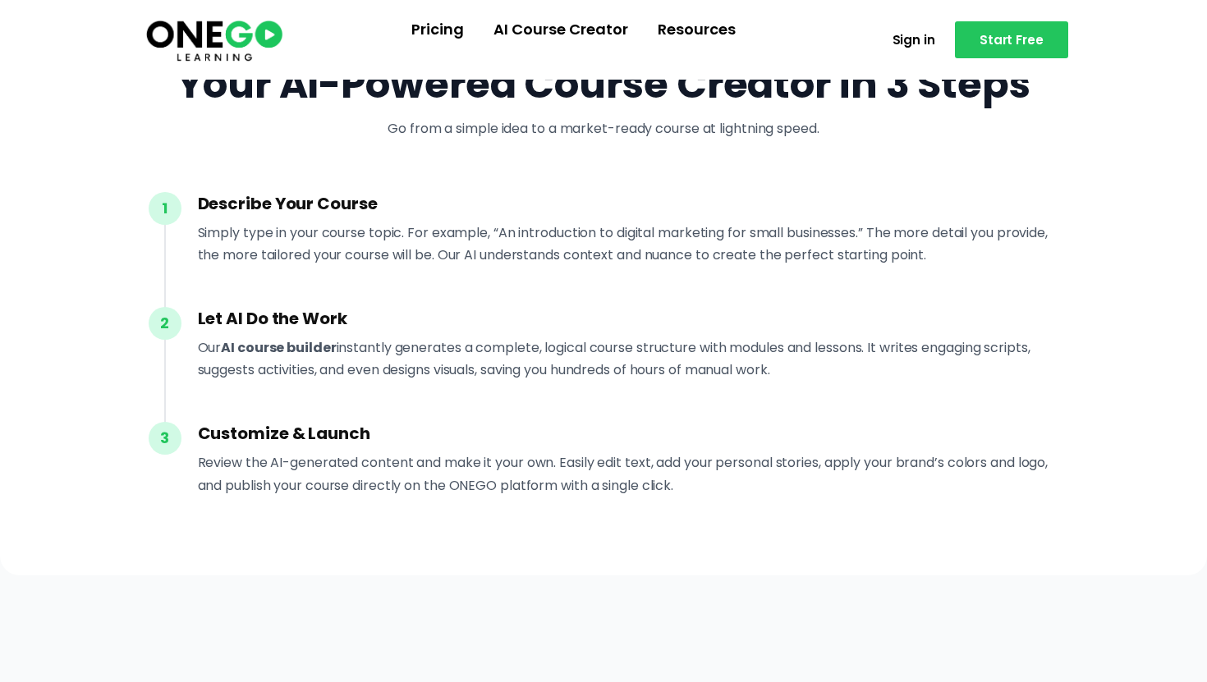
scroll to position [1420, 0]
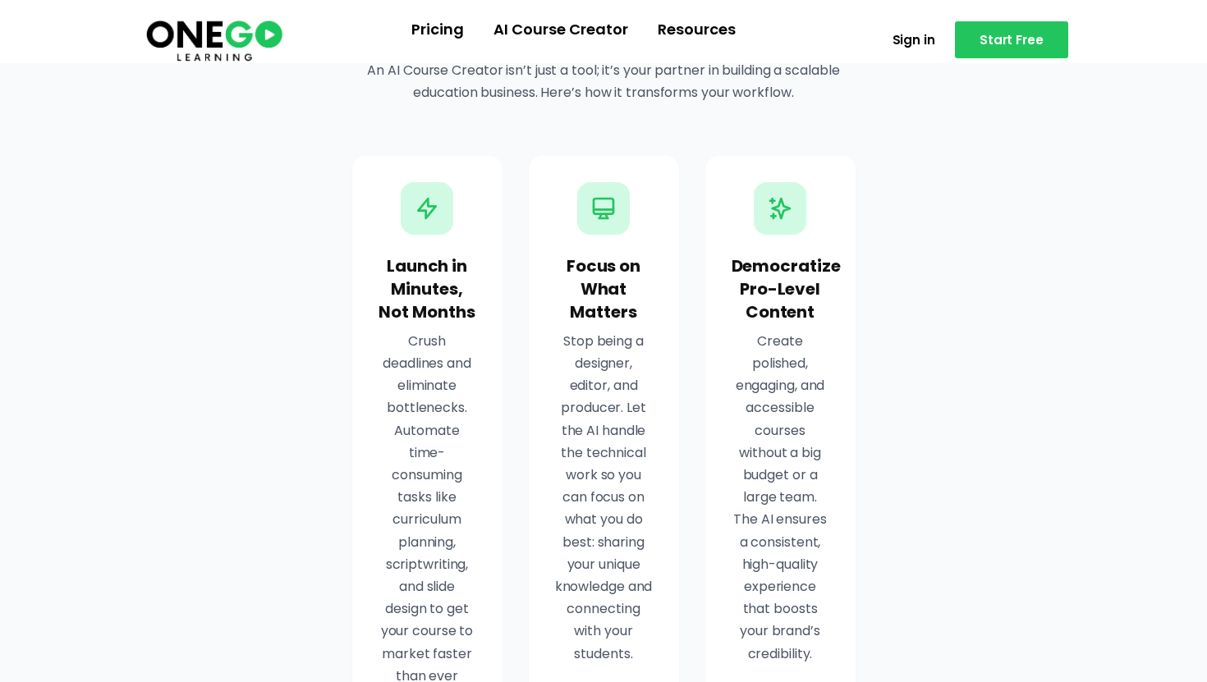
scroll to position [2137, 0]
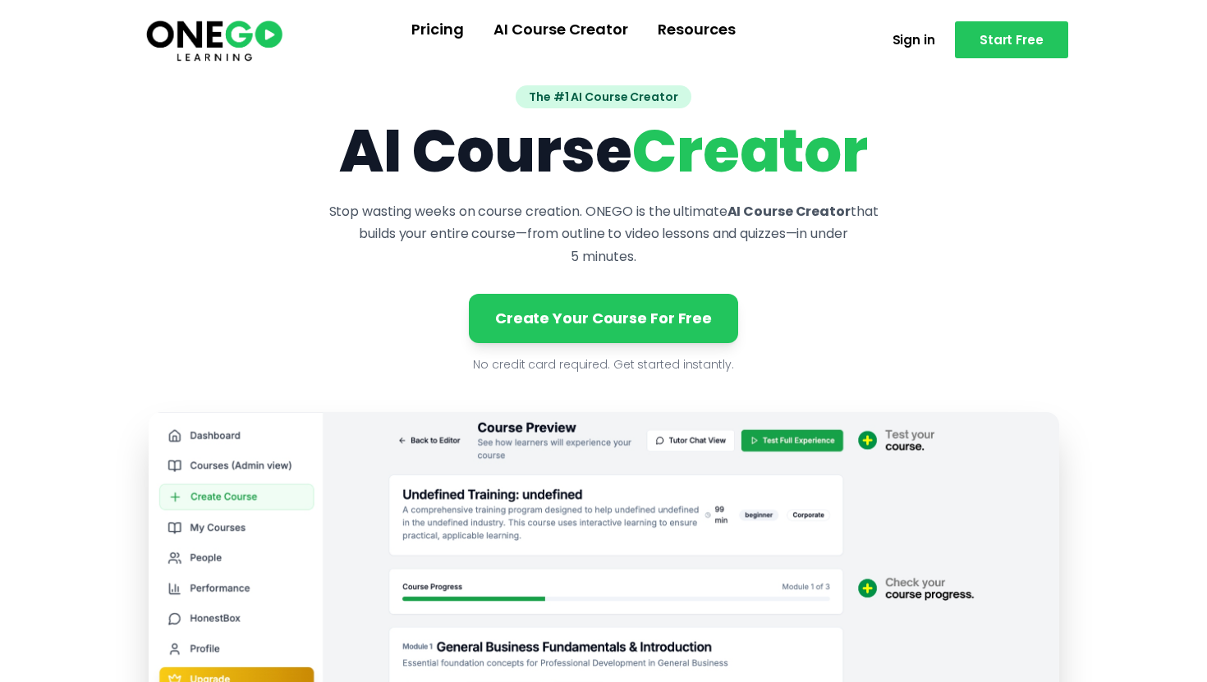
click at [249, 44] on img at bounding box center [214, 39] width 141 height 47
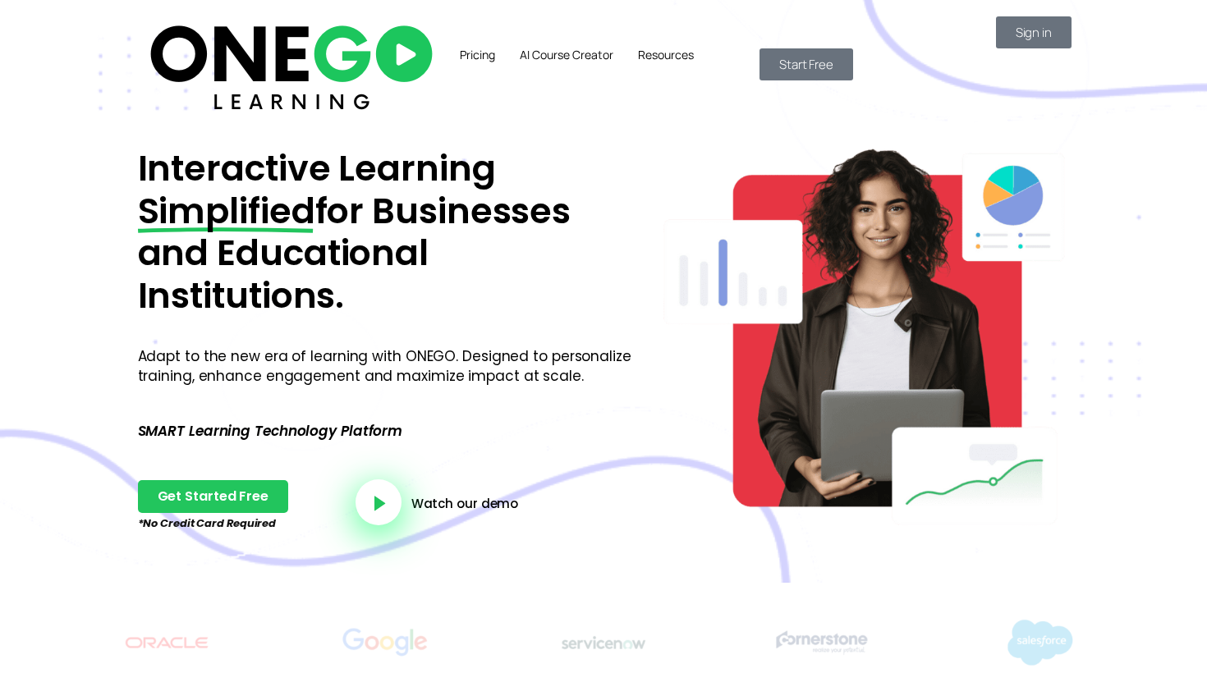
click at [528, 53] on link "AI Course Creator" at bounding box center [566, 54] width 118 height 41
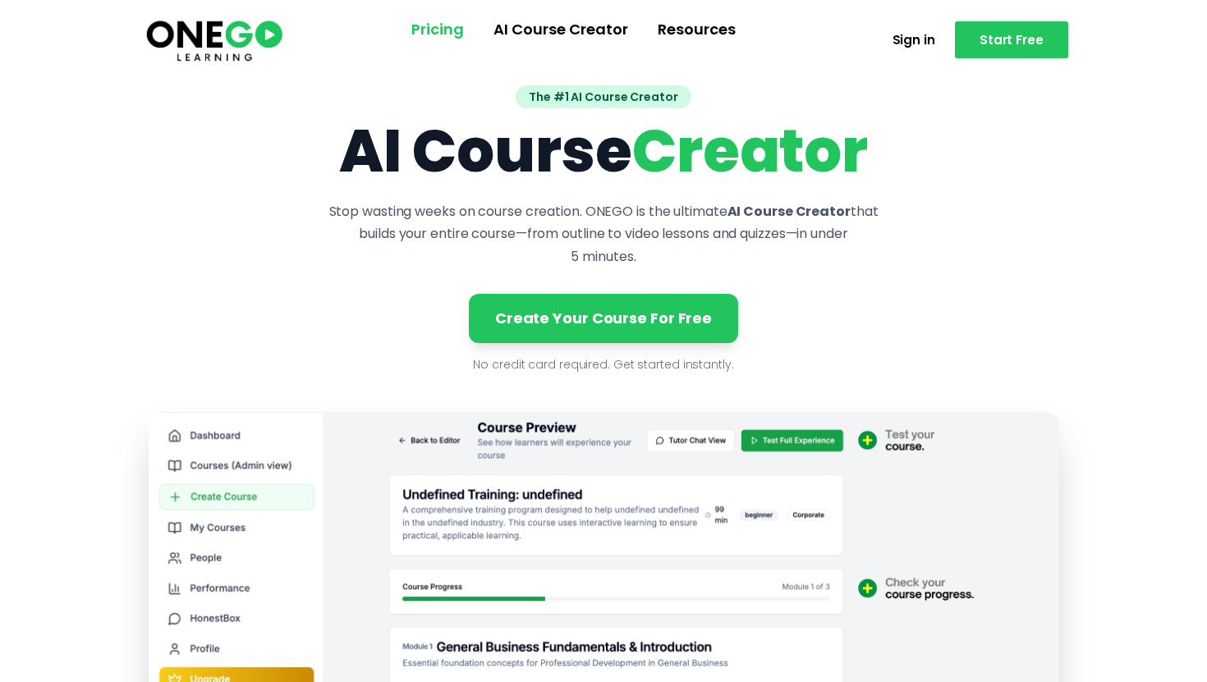
click at [466, 30] on link "Pricing" at bounding box center [438, 29] width 82 height 43
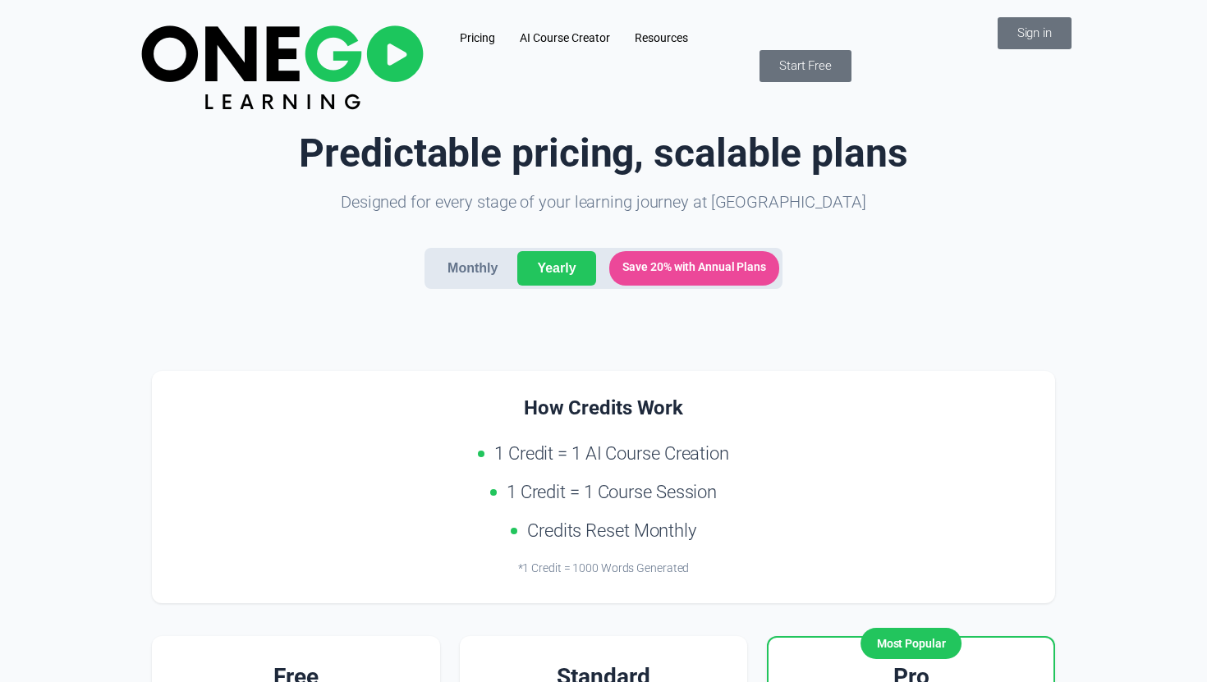
click at [689, 48] on link "Resources" at bounding box center [661, 37] width 78 height 43
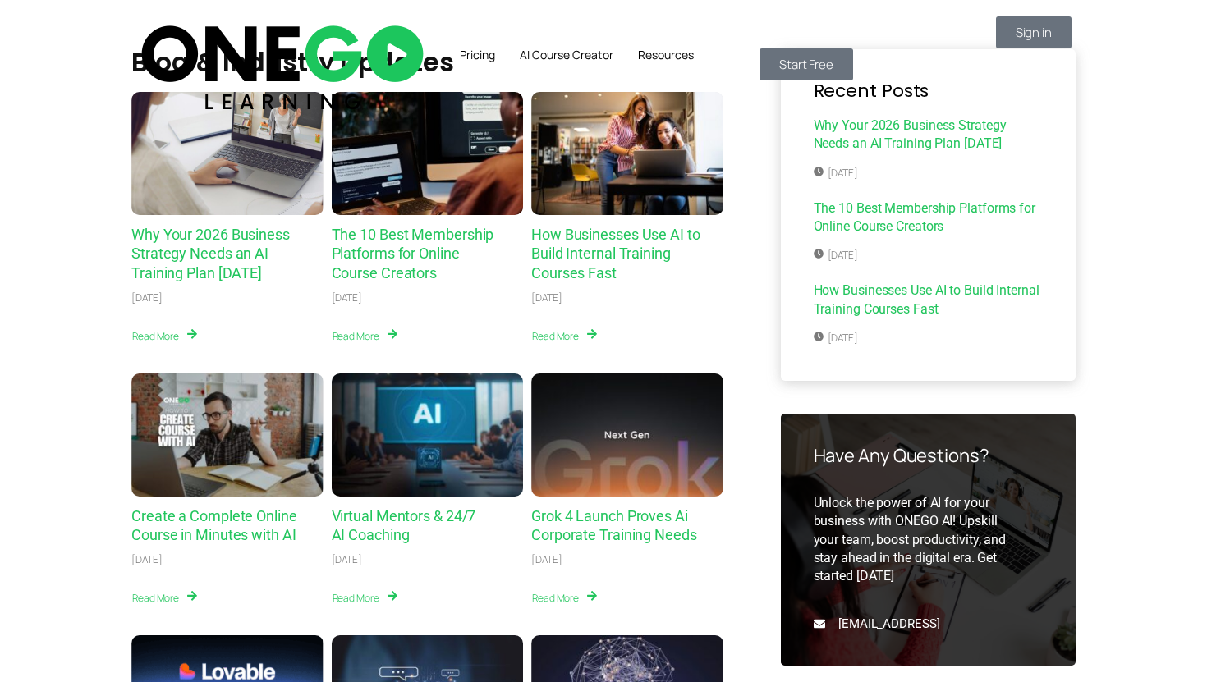
click at [241, 29] on img at bounding box center [281, 65] width 293 height 98
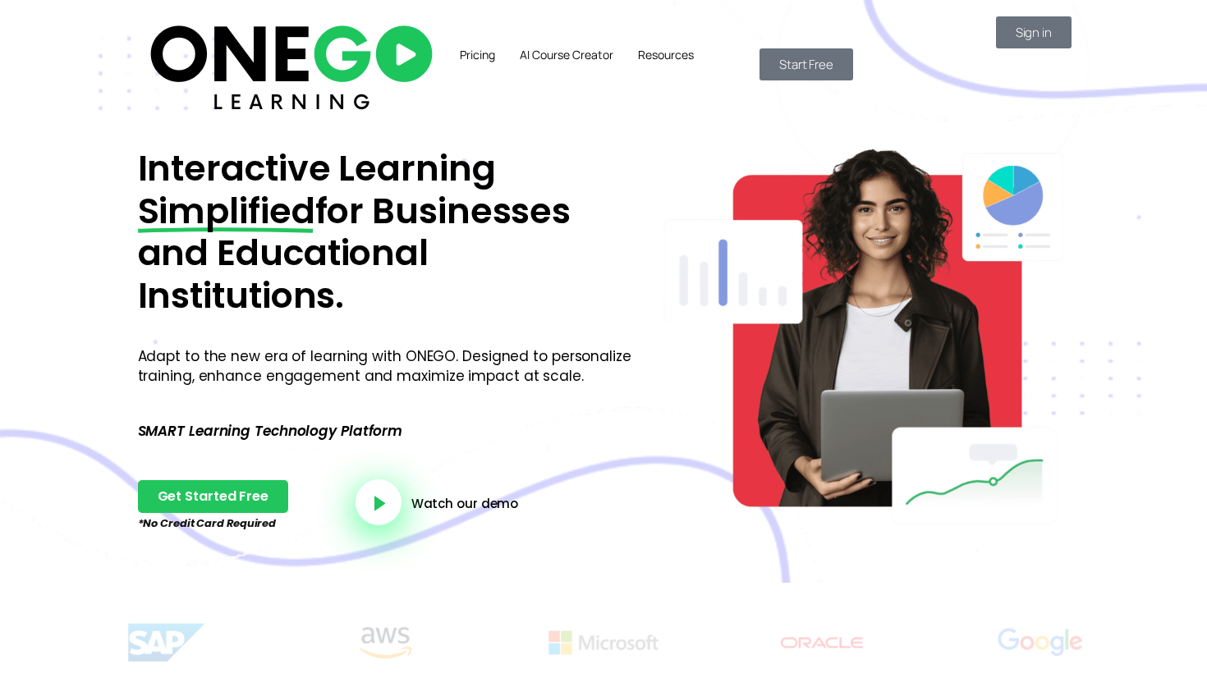
click at [678, 47] on link "Resources" at bounding box center [666, 54] width 80 height 41
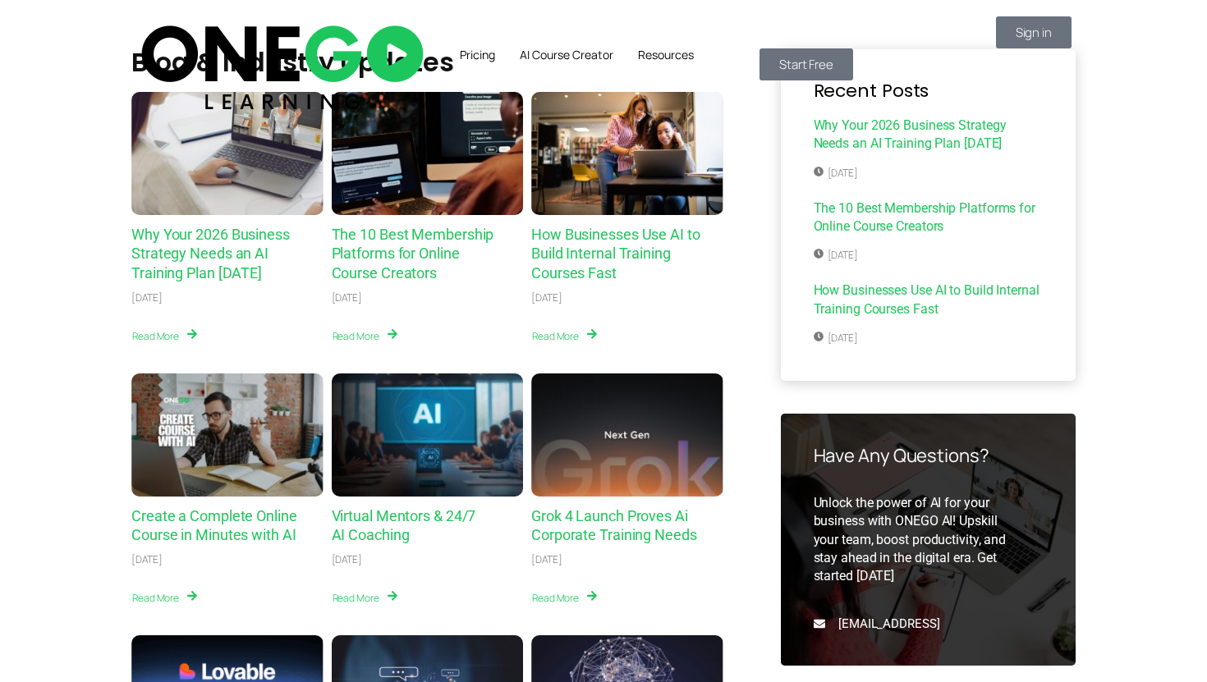
click at [187, 46] on img at bounding box center [281, 65] width 293 height 98
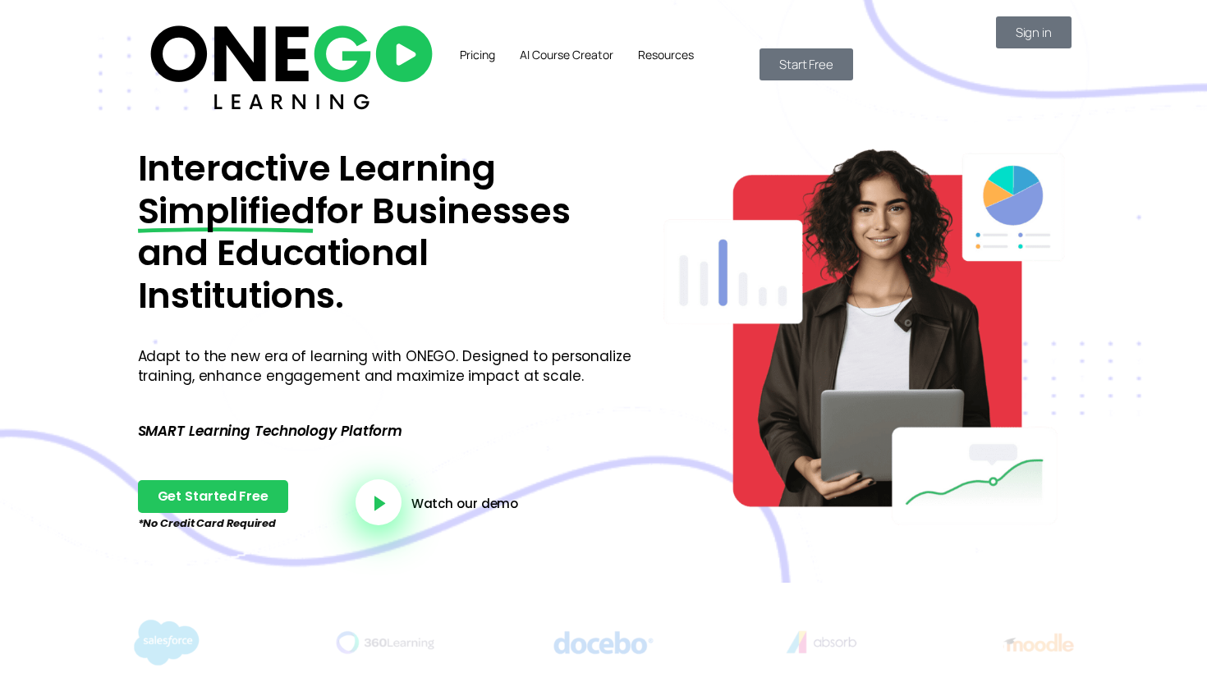
click at [234, 19] on img at bounding box center [291, 65] width 293 height 98
click at [517, 53] on link "AI Course Creator" at bounding box center [566, 54] width 118 height 41
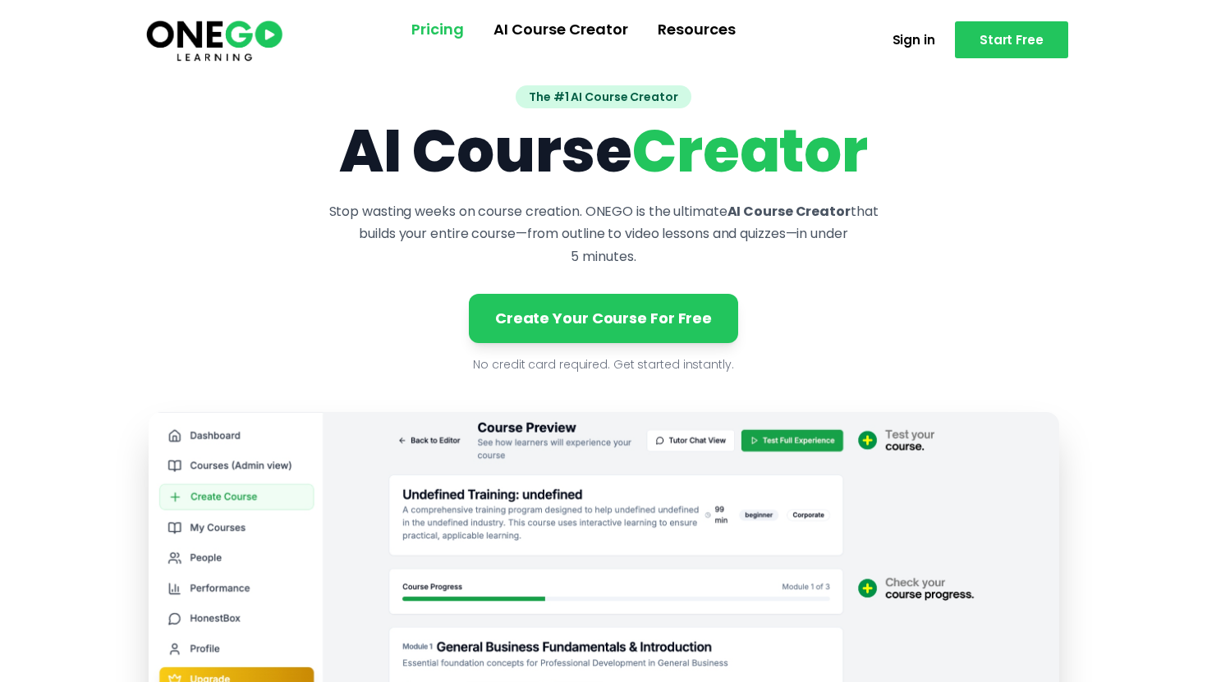
click at [464, 30] on link "Pricing" at bounding box center [438, 29] width 82 height 43
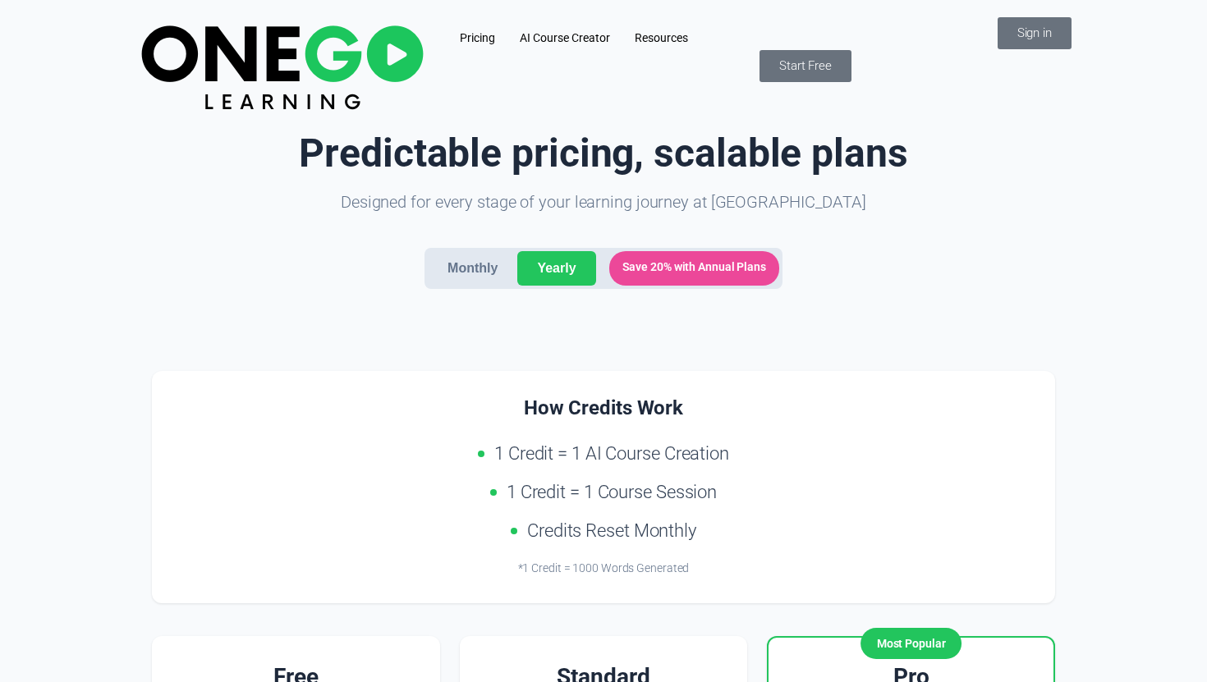
click at [695, 38] on link "Resources" at bounding box center [661, 37] width 78 height 43
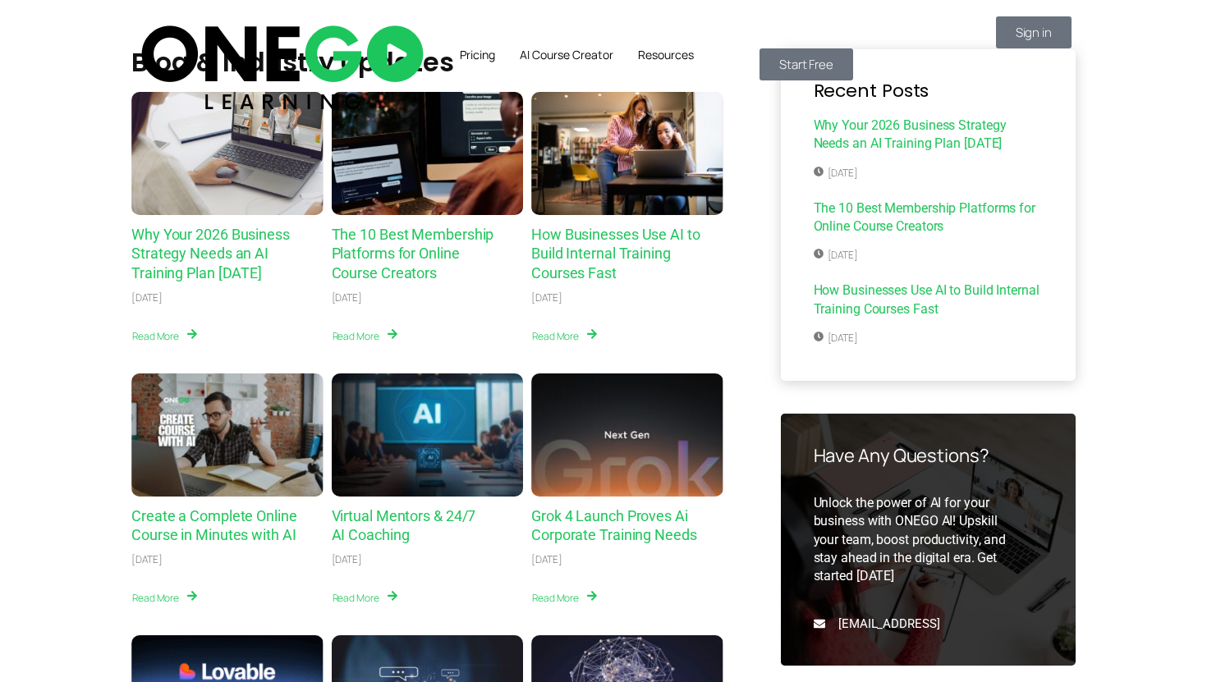
click at [448, 46] on div "Pricing AI Course Creator Resources" at bounding box center [604, 68] width 312 height 104
click at [272, 34] on img at bounding box center [281, 65] width 293 height 98
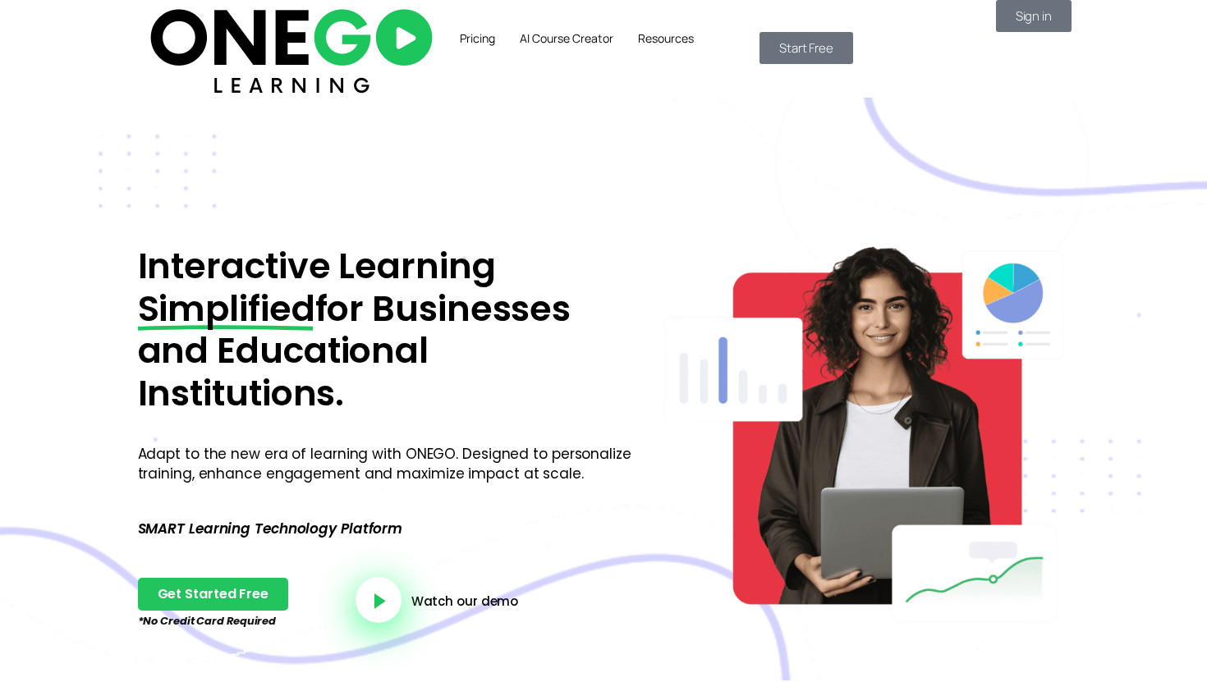
click at [520, 44] on link "AI Course Creator" at bounding box center [566, 38] width 118 height 41
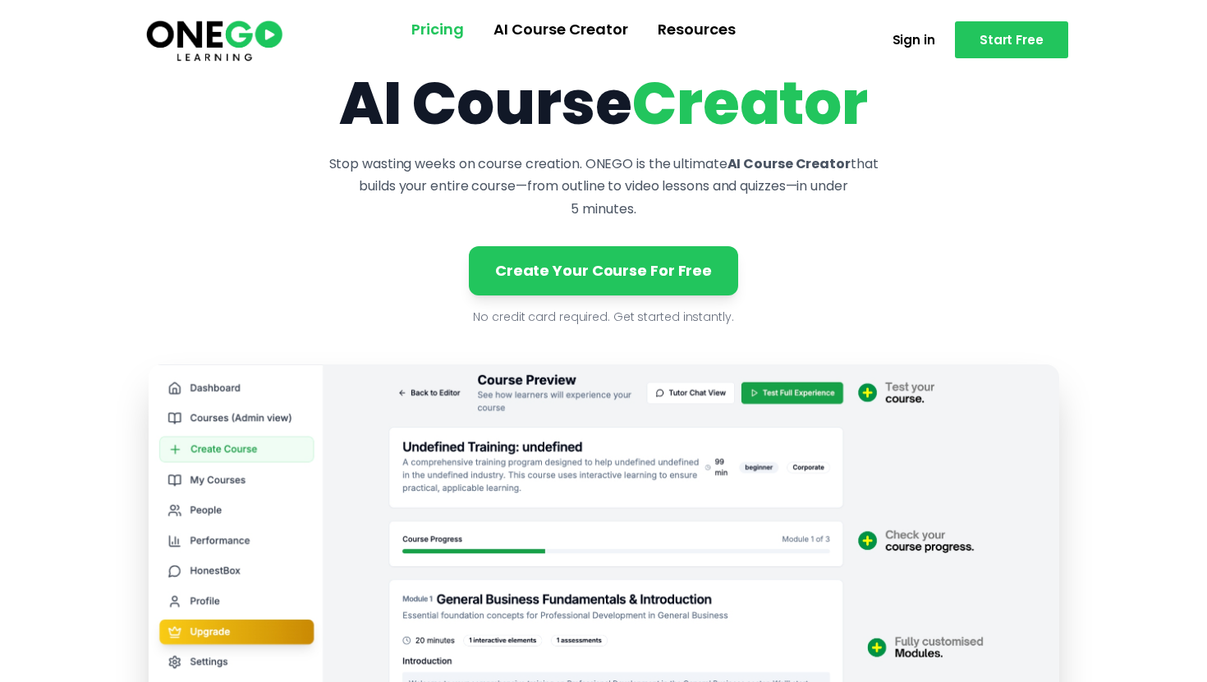
scroll to position [62, 0]
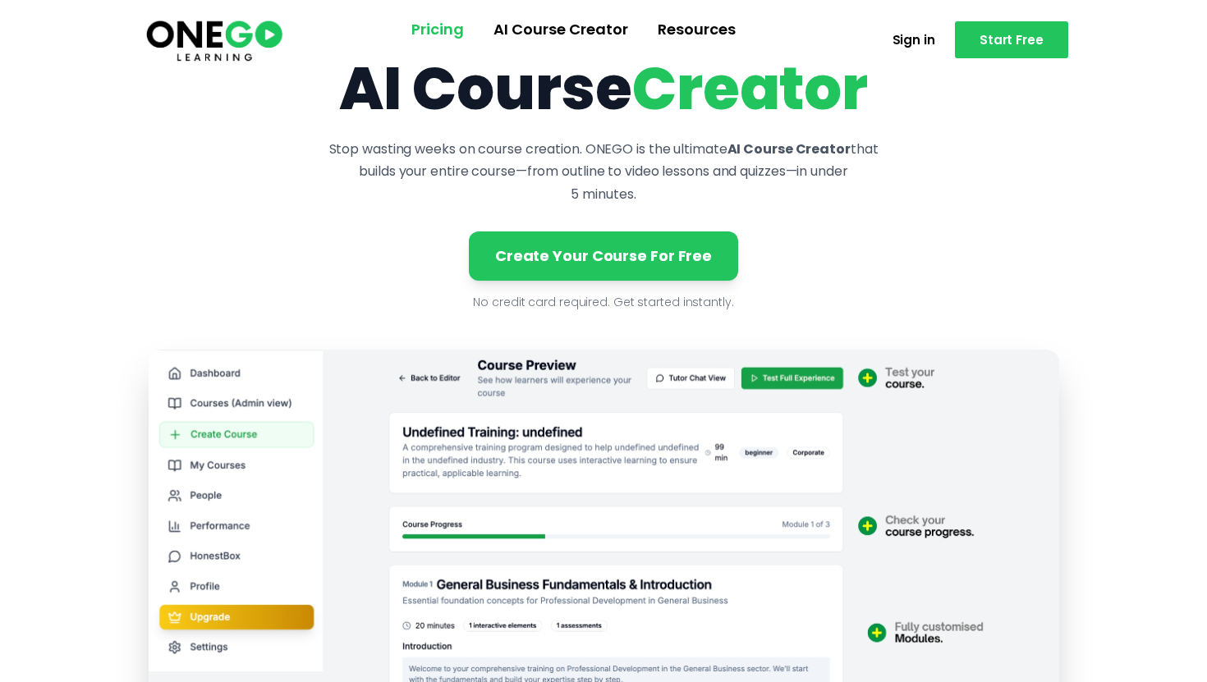
click at [445, 34] on link "Pricing" at bounding box center [438, 29] width 82 height 43
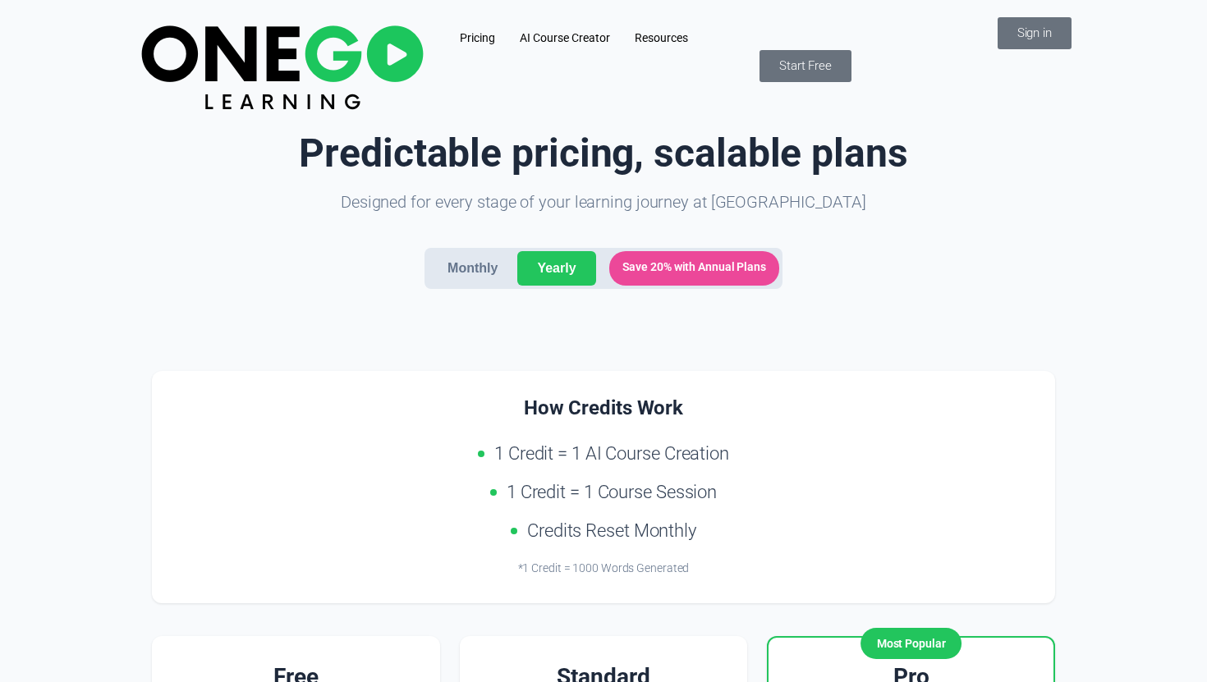
click at [700, 31] on link "Resources" at bounding box center [661, 37] width 78 height 43
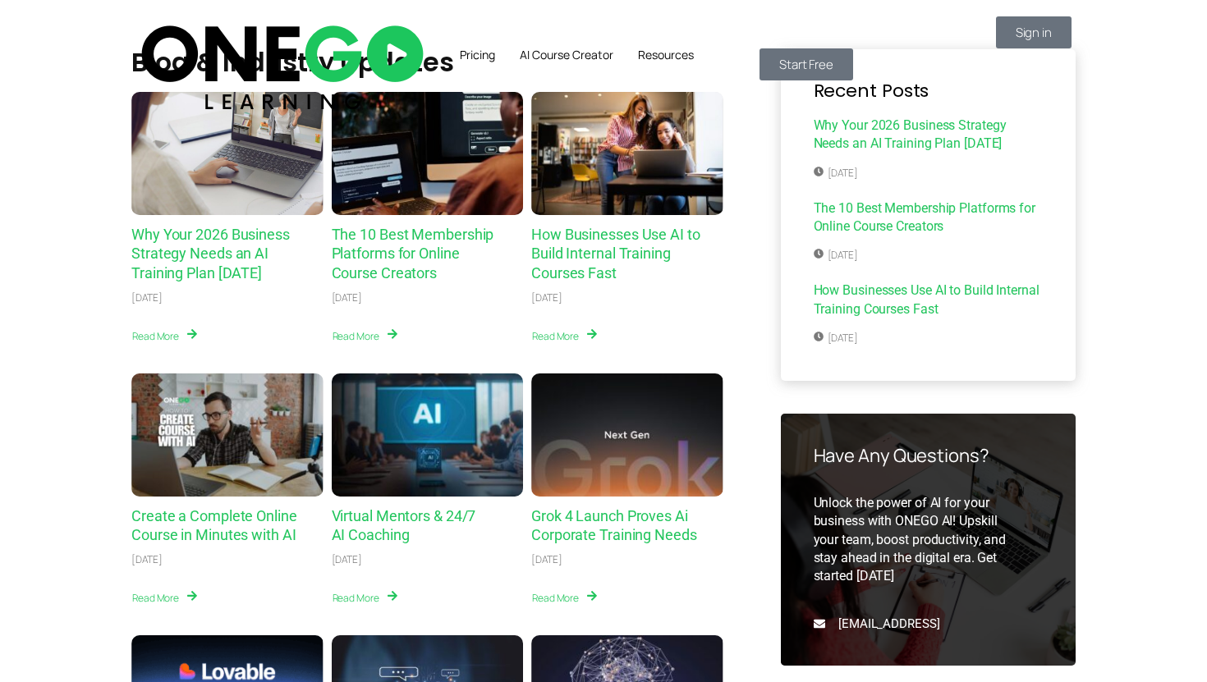
click at [221, 57] on img at bounding box center [281, 65] width 293 height 98
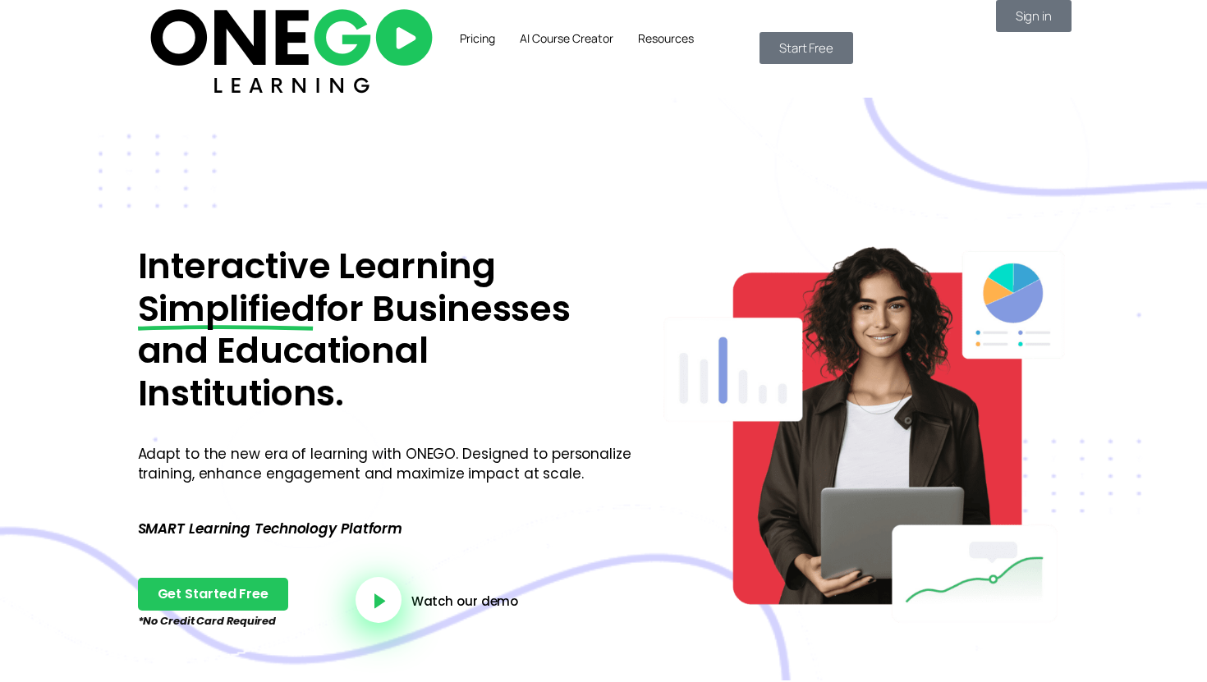
click at [692, 39] on link "Resources" at bounding box center [666, 38] width 80 height 41
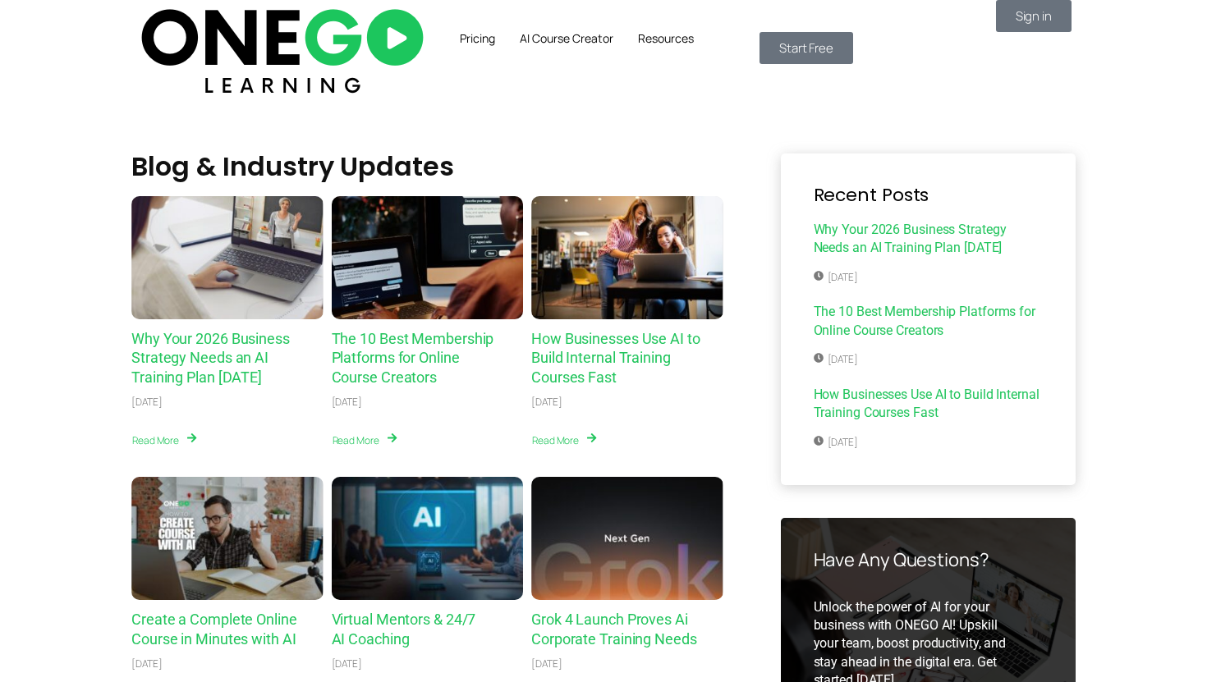
click at [459, 47] on link "Pricing" at bounding box center [478, 38] width 60 height 41
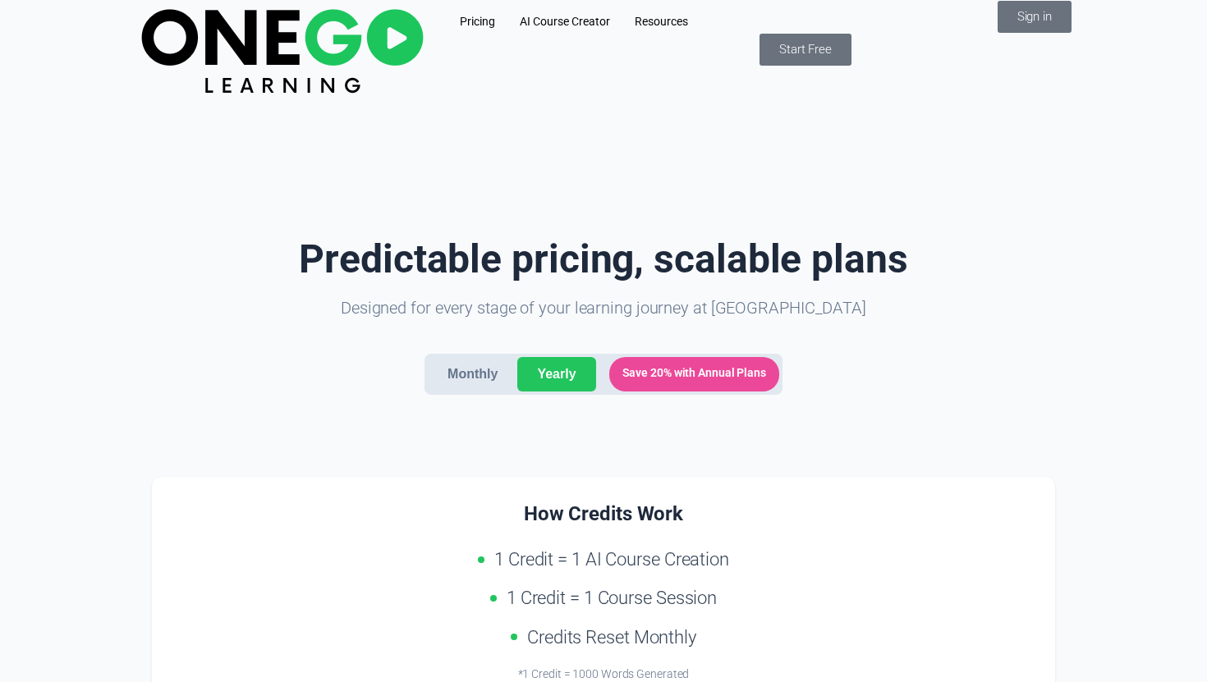
click at [229, 62] on img at bounding box center [281, 49] width 293 height 98
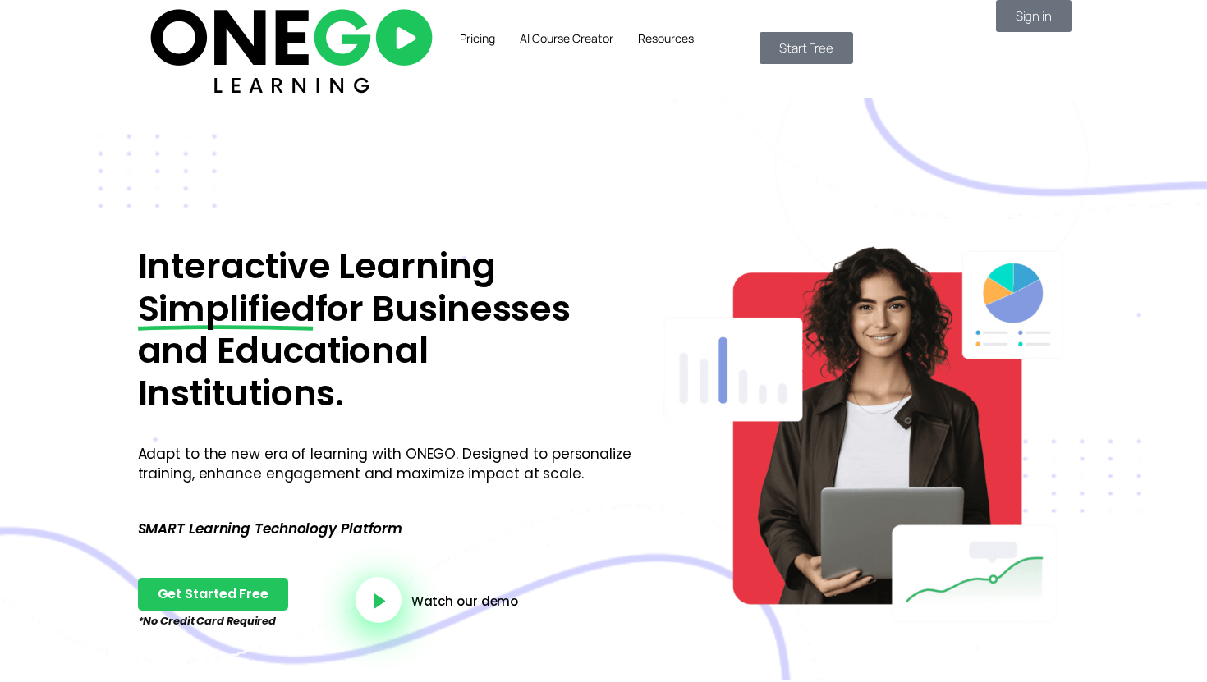
click at [571, 46] on link "AI Course Creator" at bounding box center [566, 38] width 118 height 41
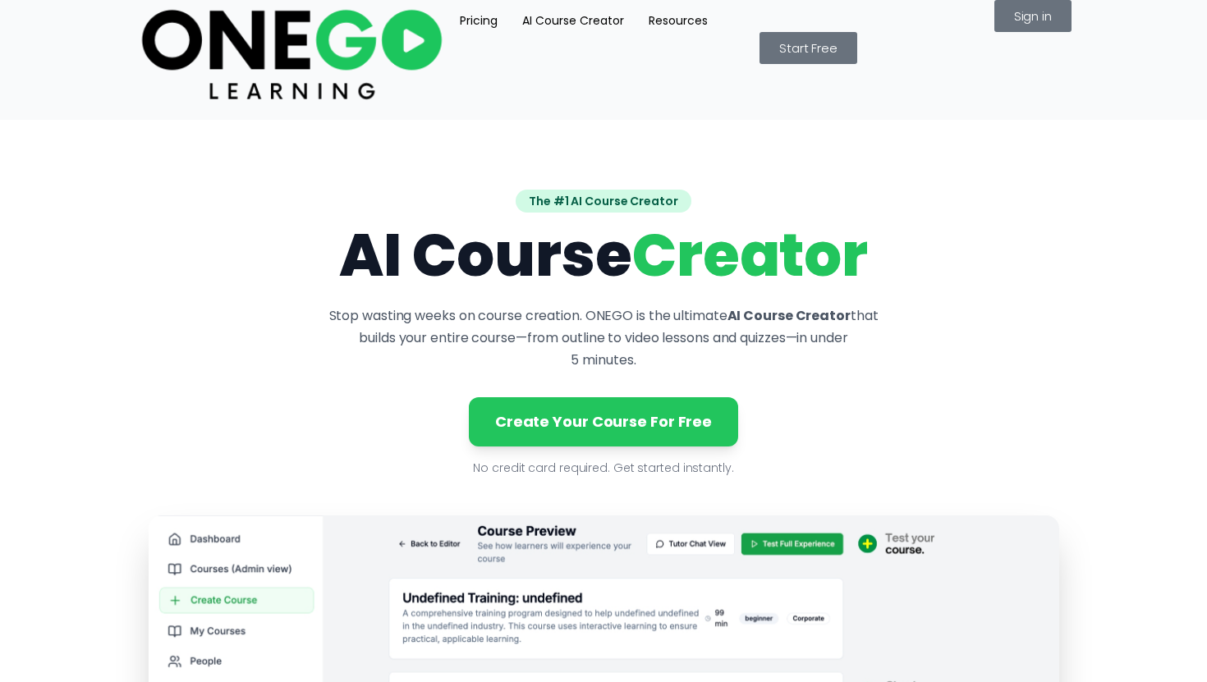
click at [236, 61] on img at bounding box center [291, 52] width 312 height 104
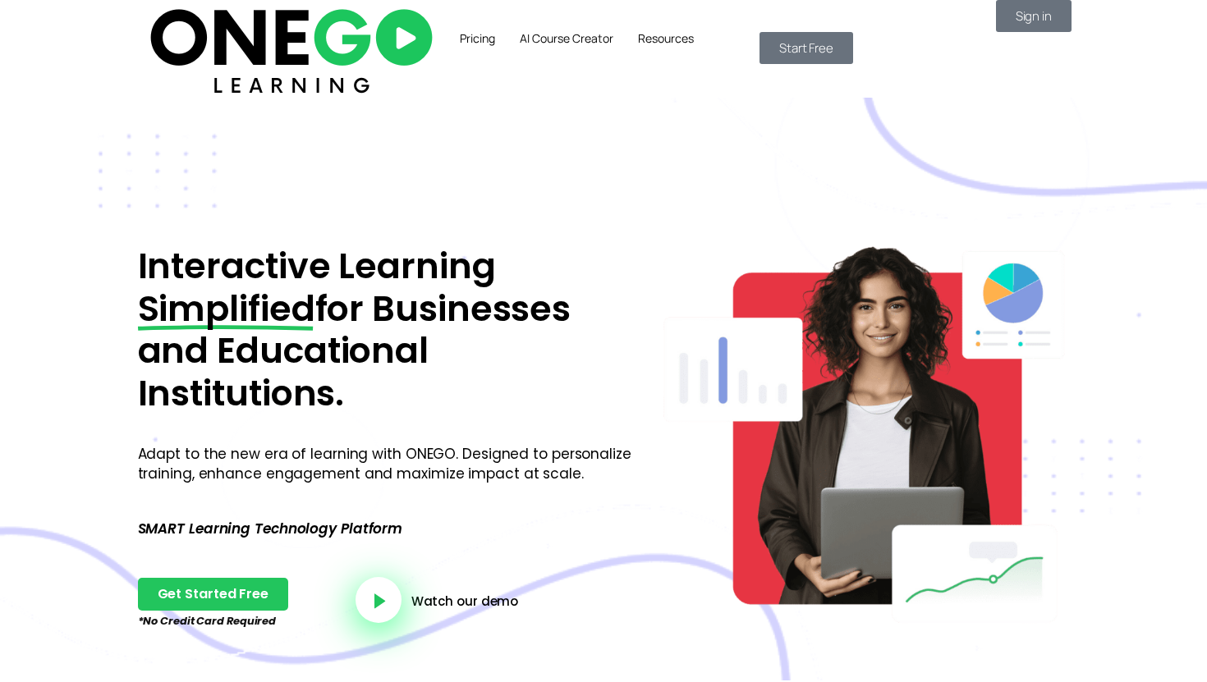
click at [252, 48] on img at bounding box center [291, 49] width 293 height 98
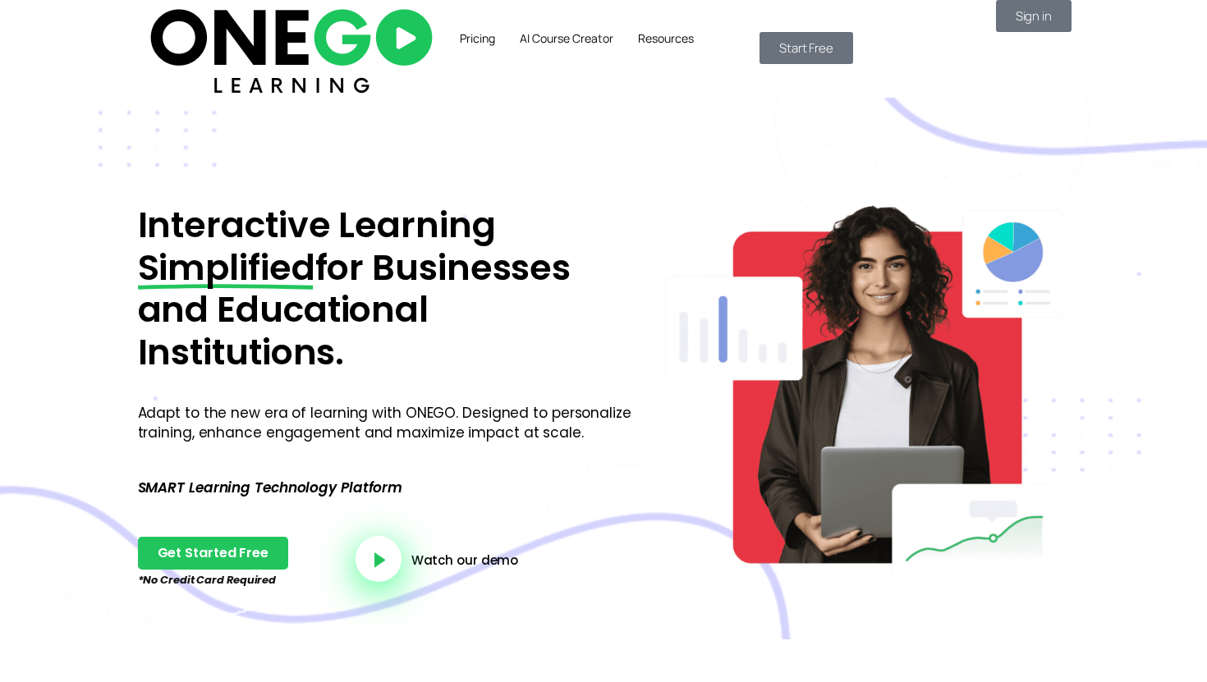
click at [448, 39] on link "Pricing" at bounding box center [478, 38] width 60 height 41
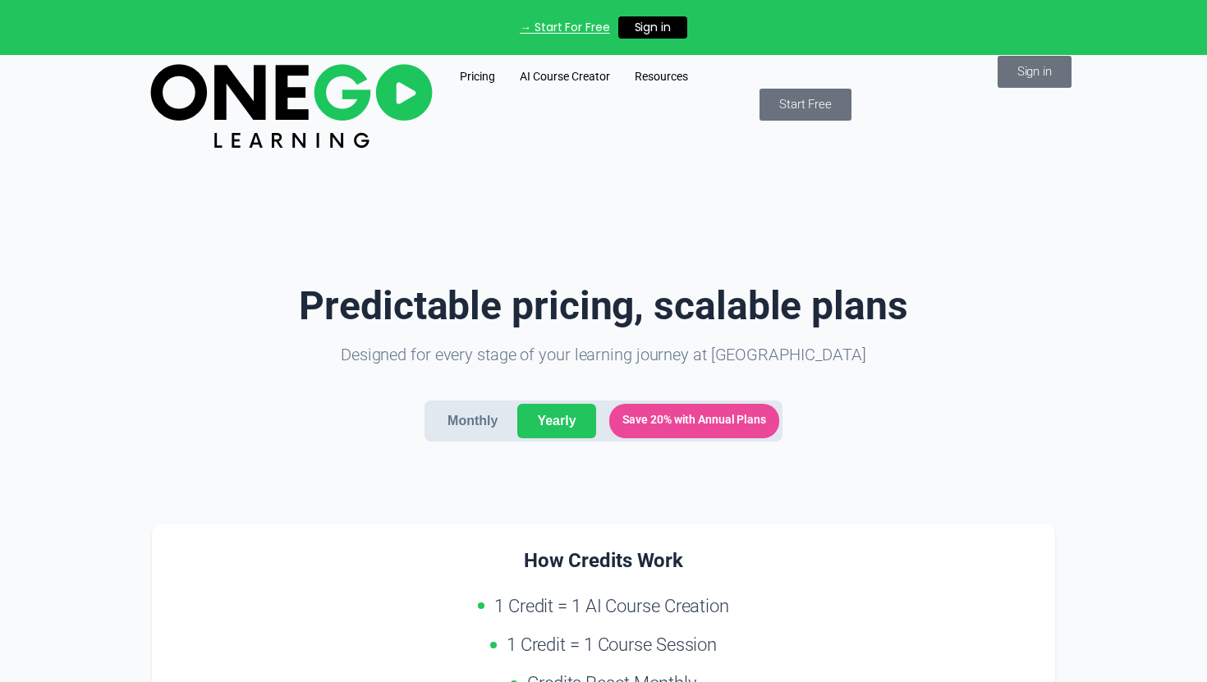
click at [245, 104] on img at bounding box center [291, 104] width 293 height 98
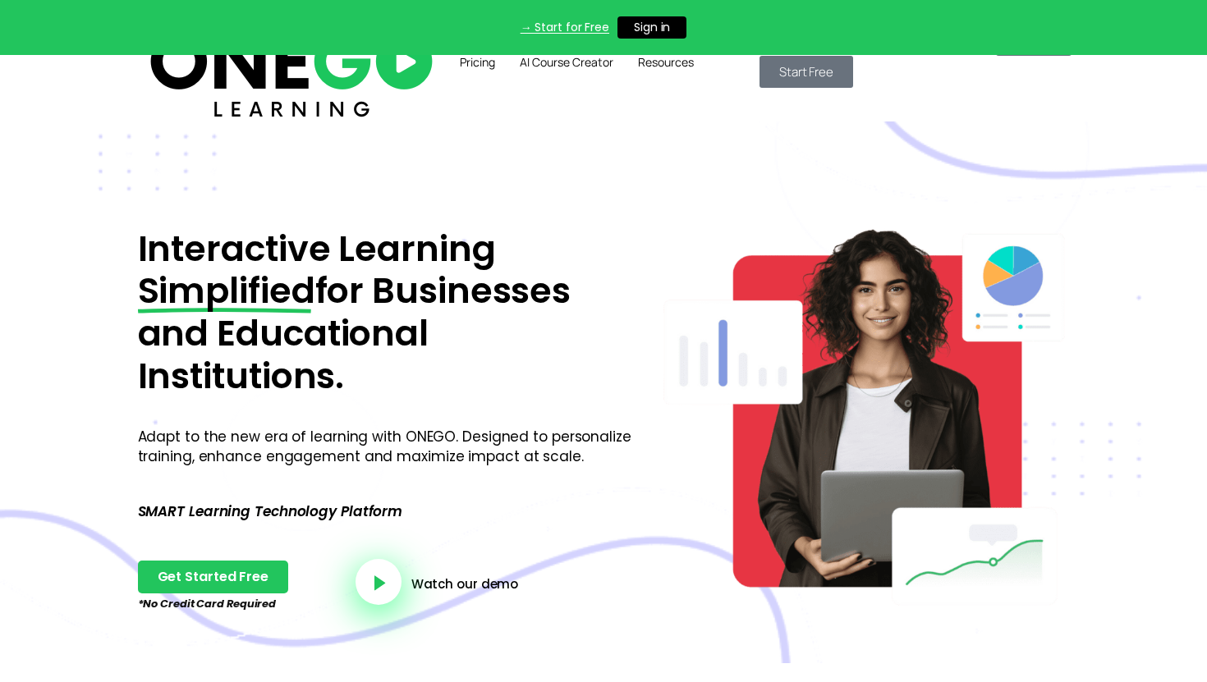
scroll to position [5, 0]
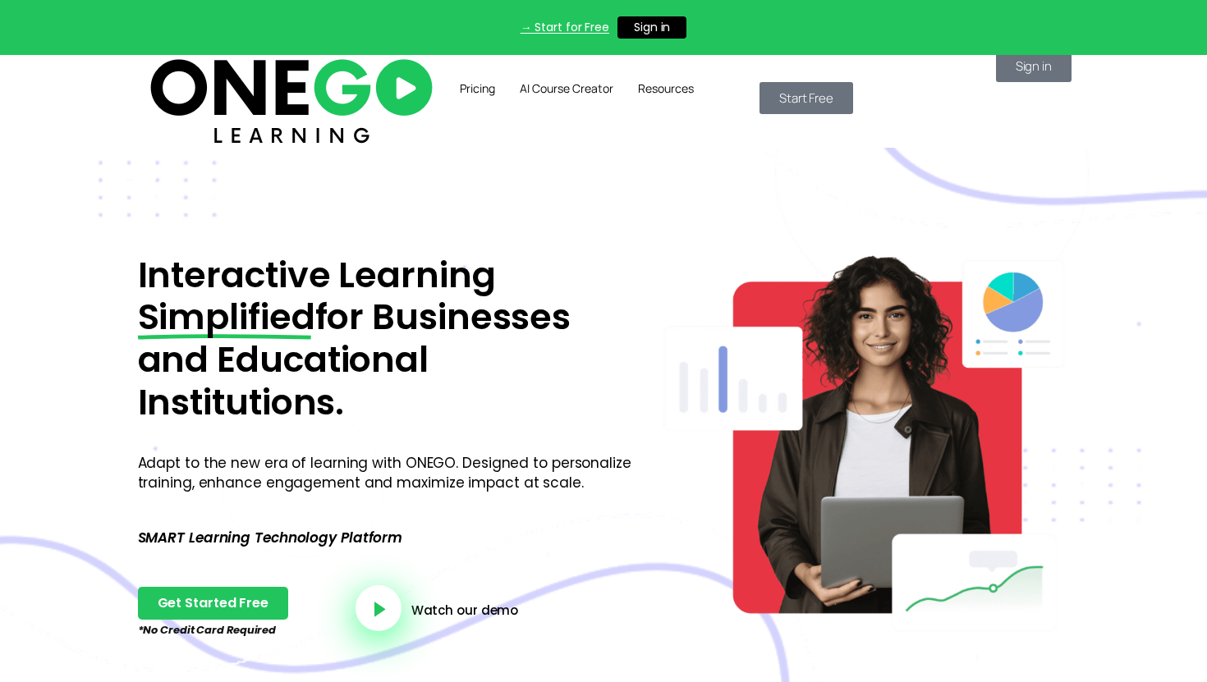
click at [528, 87] on link "AI Course Creator" at bounding box center [566, 88] width 118 height 41
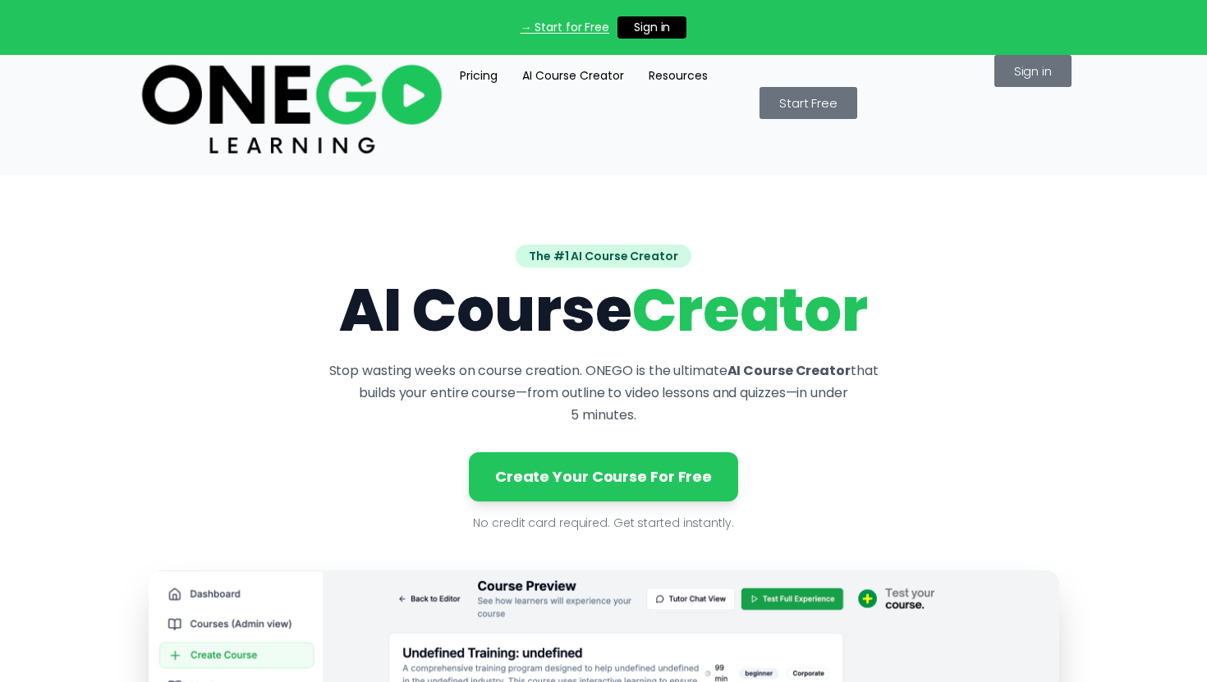
click at [694, 81] on link "Resources" at bounding box center [678, 76] width 84 height 42
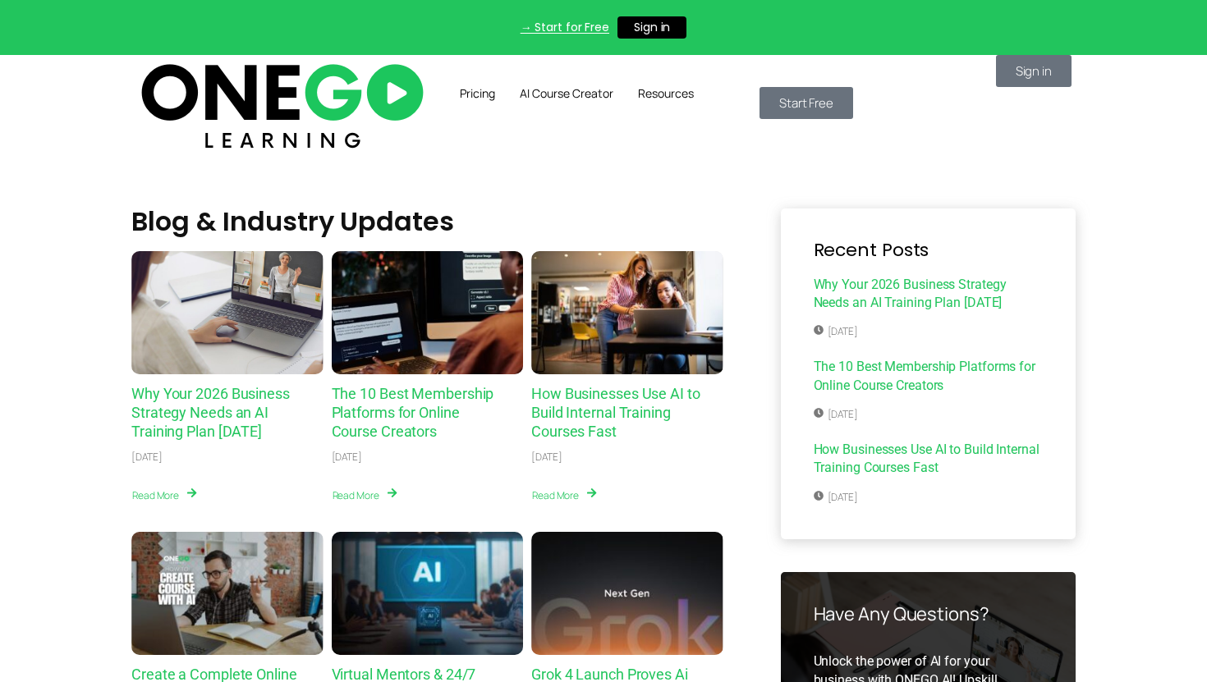
click at [455, 101] on link "Pricing" at bounding box center [478, 93] width 60 height 41
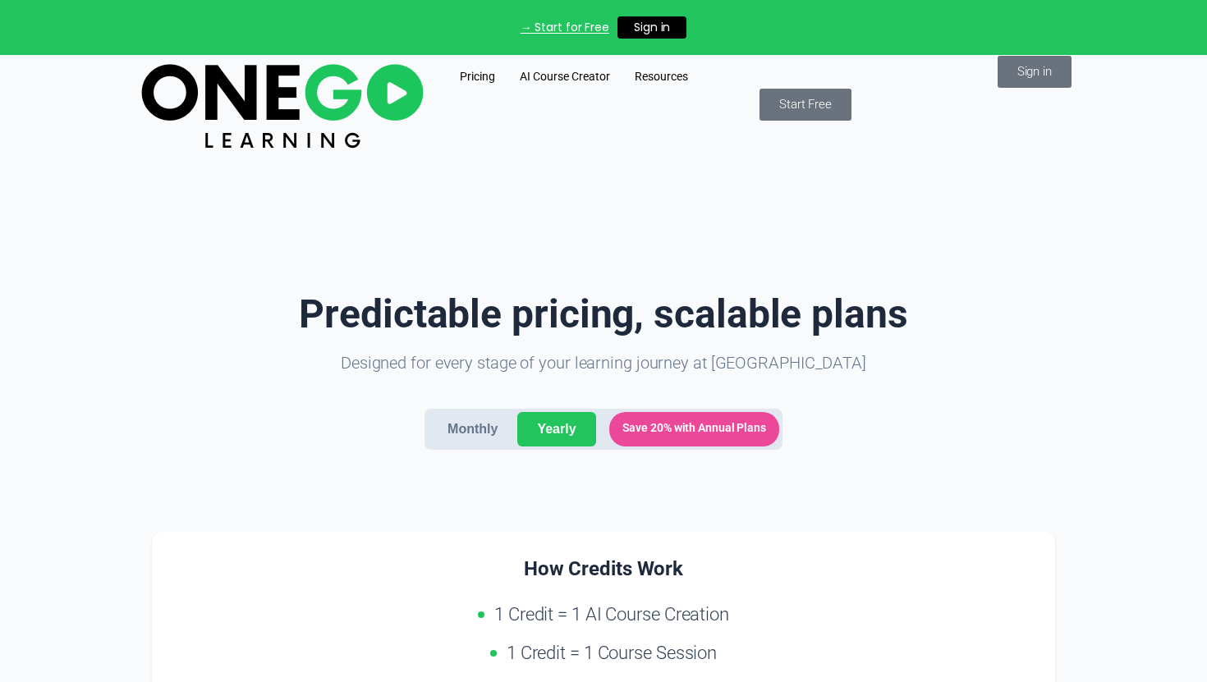
click at [201, 98] on img at bounding box center [281, 104] width 293 height 98
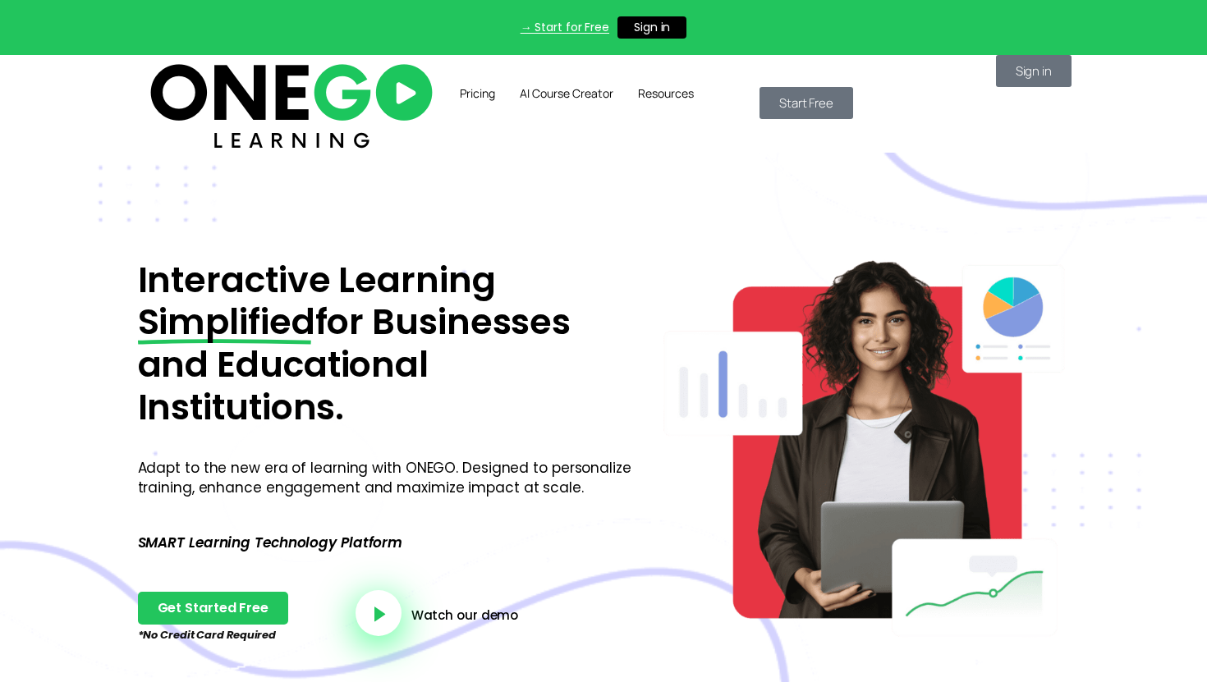
click at [577, 107] on link "AI Course Creator" at bounding box center [566, 93] width 118 height 41
click at [217, 62] on section "Pricing AI Course Creator Resources Sign in Start Free" at bounding box center [603, 104] width 1207 height 98
